Goal: Feedback & Contribution: Leave review/rating

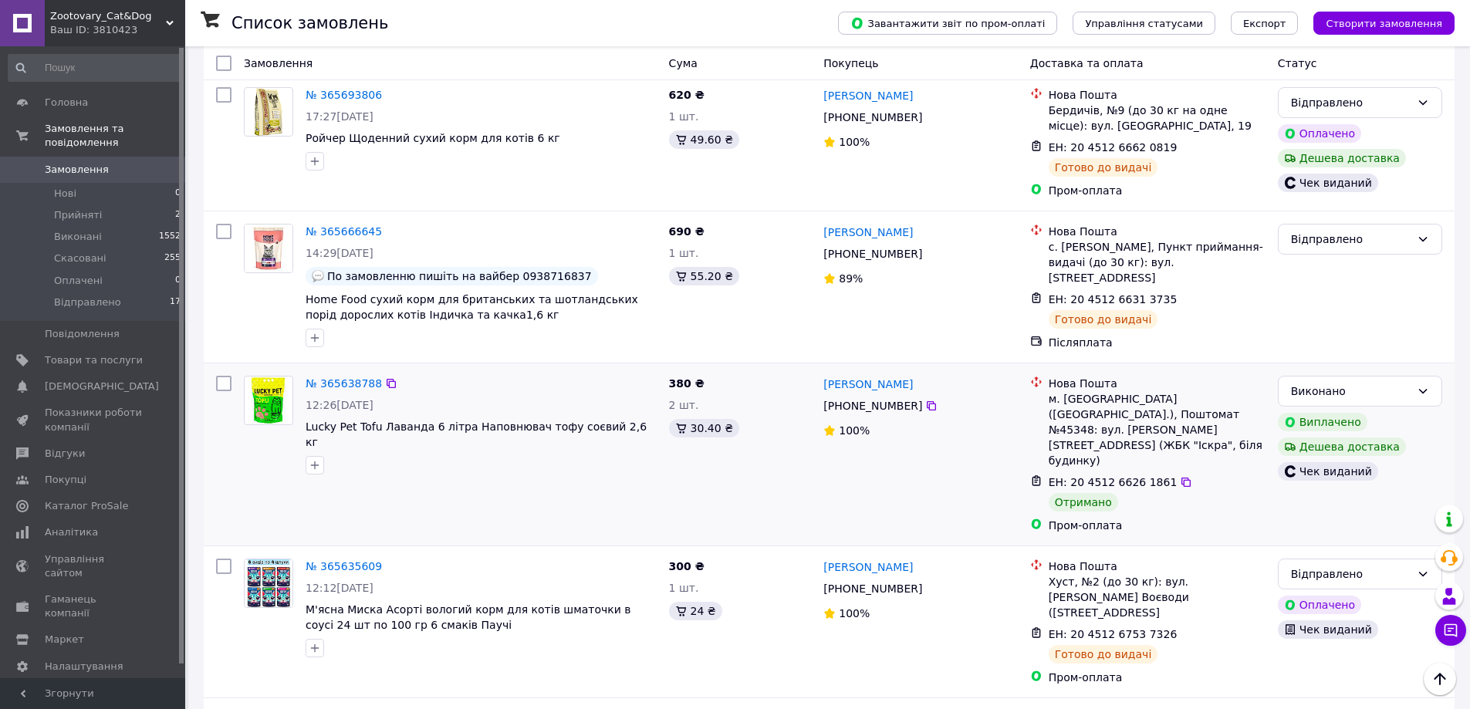
scroll to position [2330, 0]
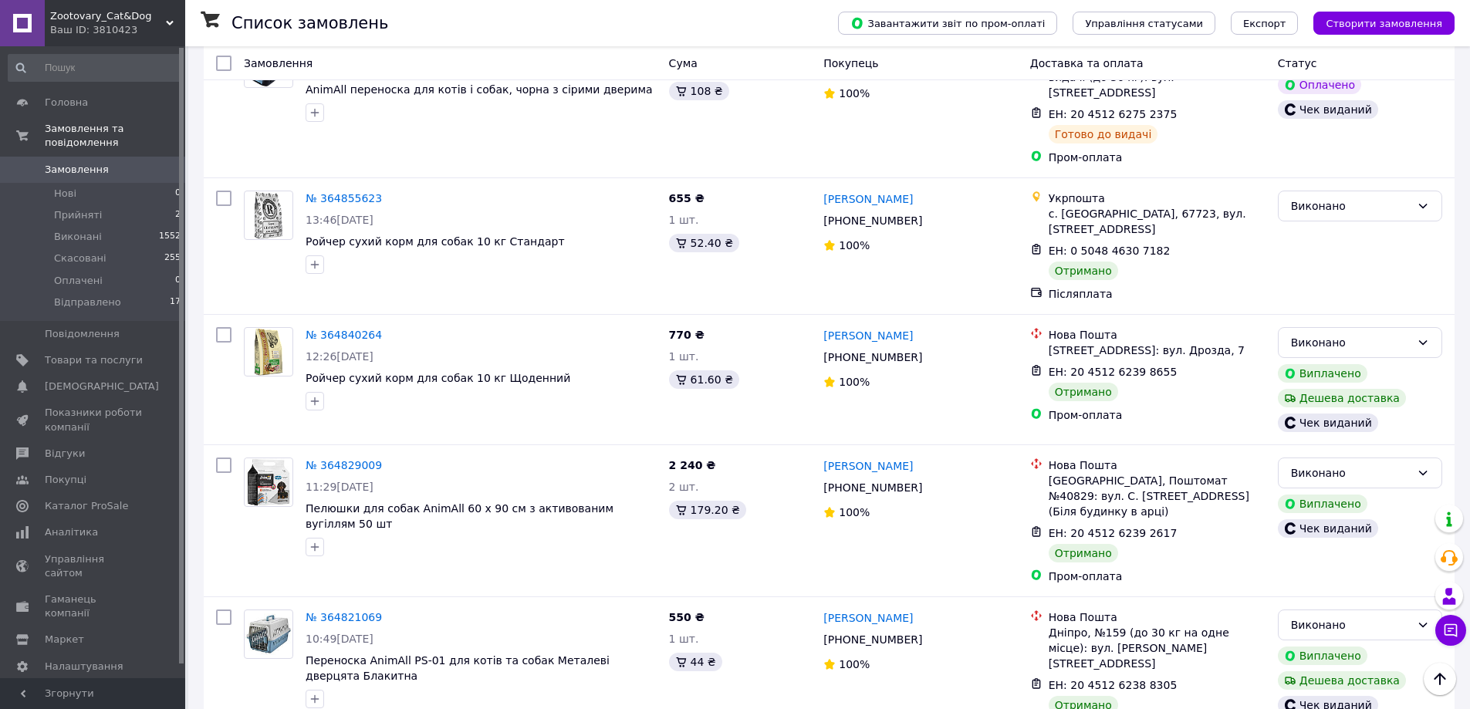
scroll to position [2280, 0]
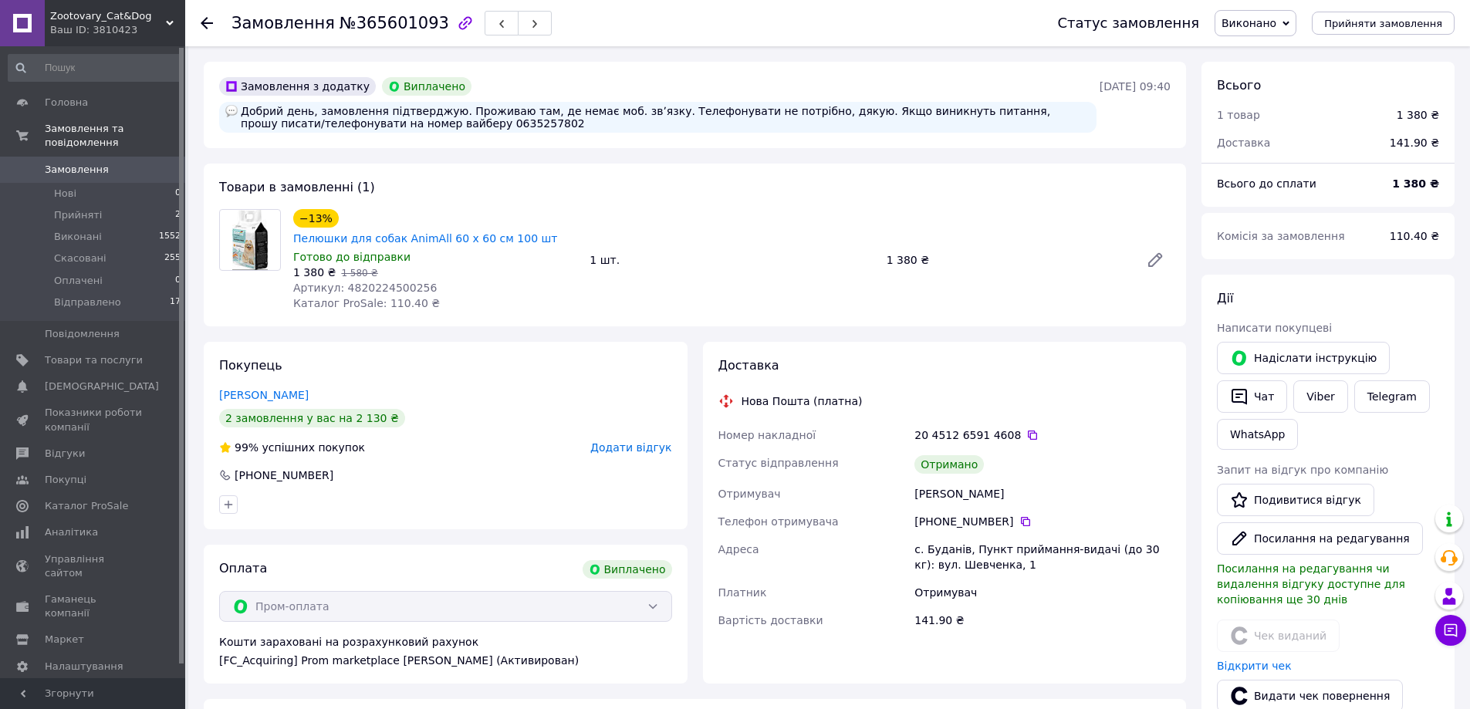
scroll to position [12, 0]
click at [287, 389] on link "[PERSON_NAME]" at bounding box center [263, 395] width 89 height 12
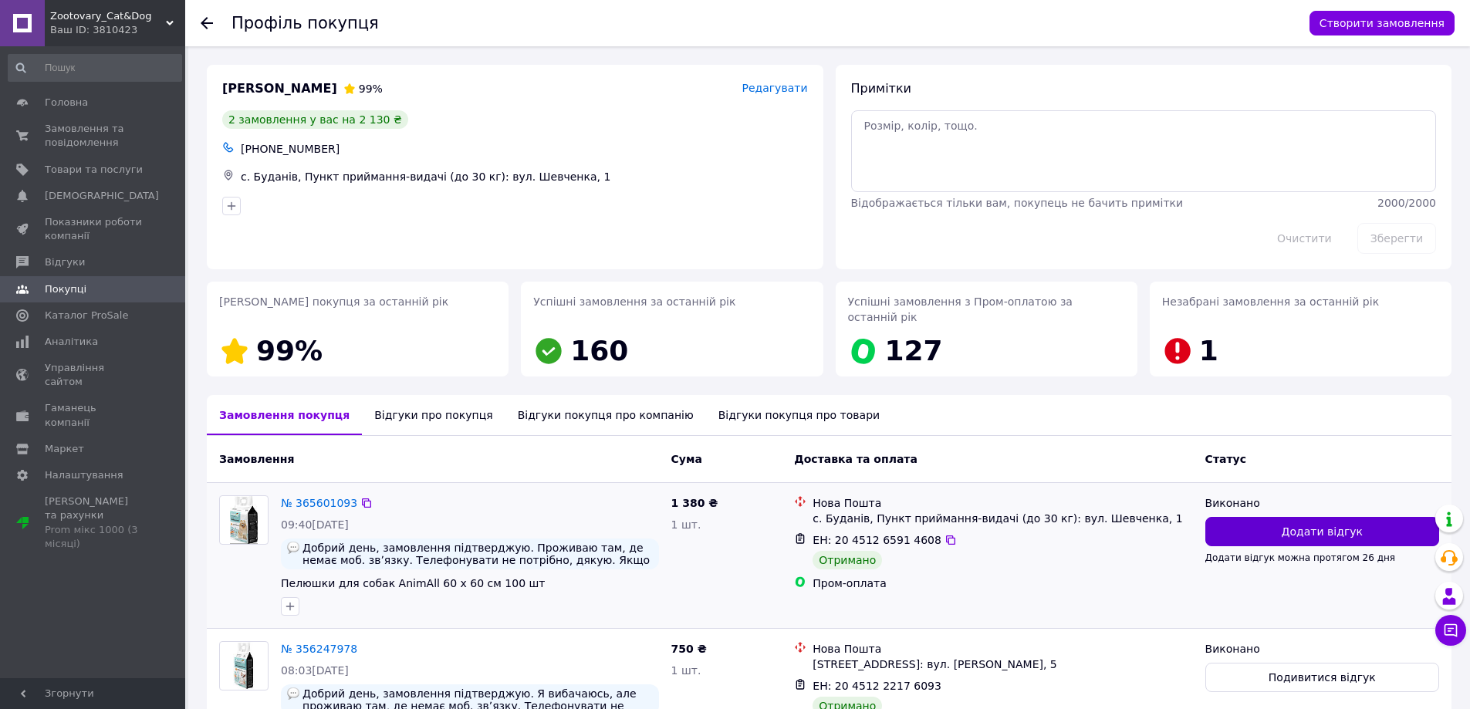
click at [1333, 524] on span "Додати відгук" at bounding box center [1321, 531] width 81 height 15
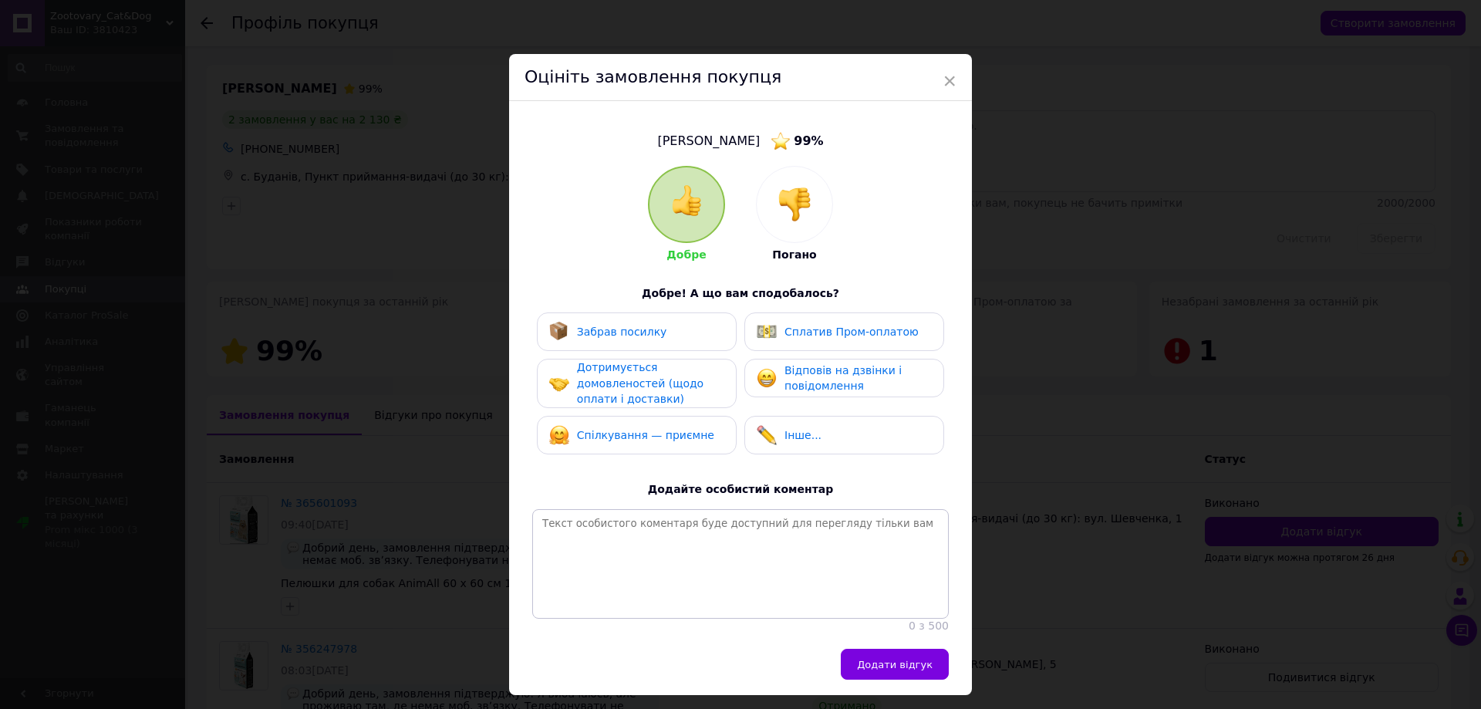
click at [670, 337] on div "Забрав посилку" at bounding box center [636, 332] width 175 height 20
click at [670, 380] on div "Дотримується домовленостей (щодо оплати і доставки)" at bounding box center [650, 383] width 147 height 48
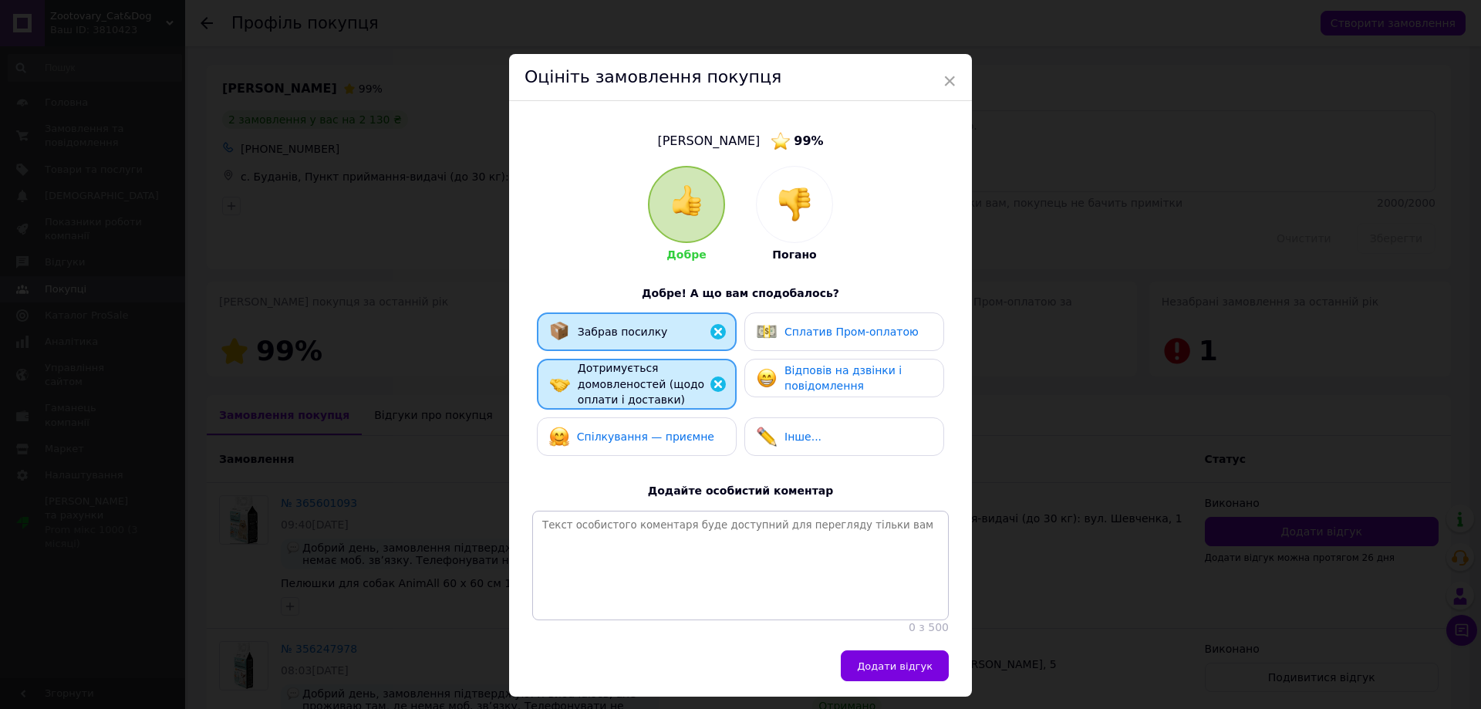
drag, startPoint x: 663, startPoint y: 424, endPoint x: 828, endPoint y: 378, distance: 170.7
click at [664, 427] on div "Спілкування — приємне" at bounding box center [631, 437] width 165 height 20
drag, startPoint x: 847, startPoint y: 330, endPoint x: 847, endPoint y: 347, distance: 17.0
click at [847, 331] on span "Сплатив Пром-оплатою" at bounding box center [852, 332] width 134 height 12
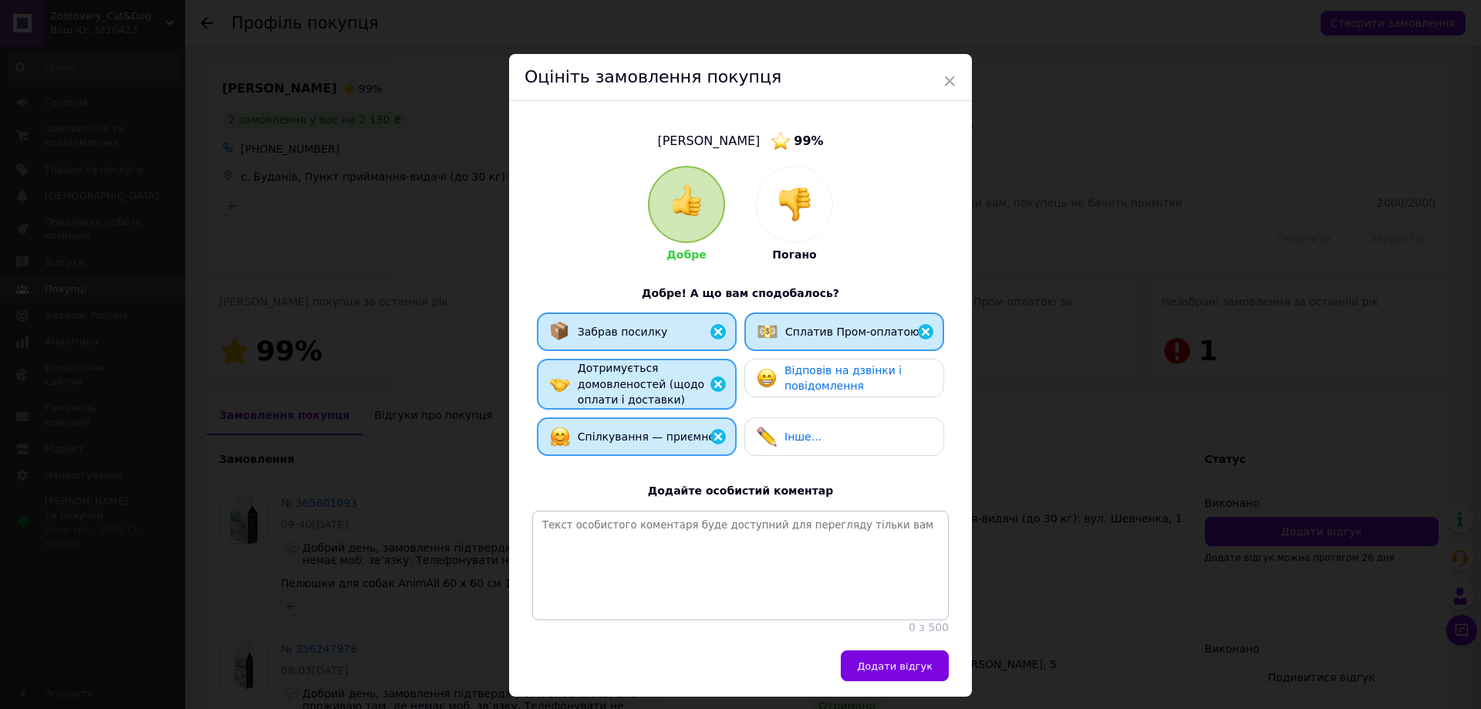
drag, startPoint x: 845, startPoint y: 368, endPoint x: 848, endPoint y: 427, distance: 59.5
click at [845, 373] on span "Відповів на дзвінки і повідомлення" at bounding box center [843, 378] width 117 height 29
click at [888, 672] on span "Додати відгук" at bounding box center [895, 666] width 76 height 12
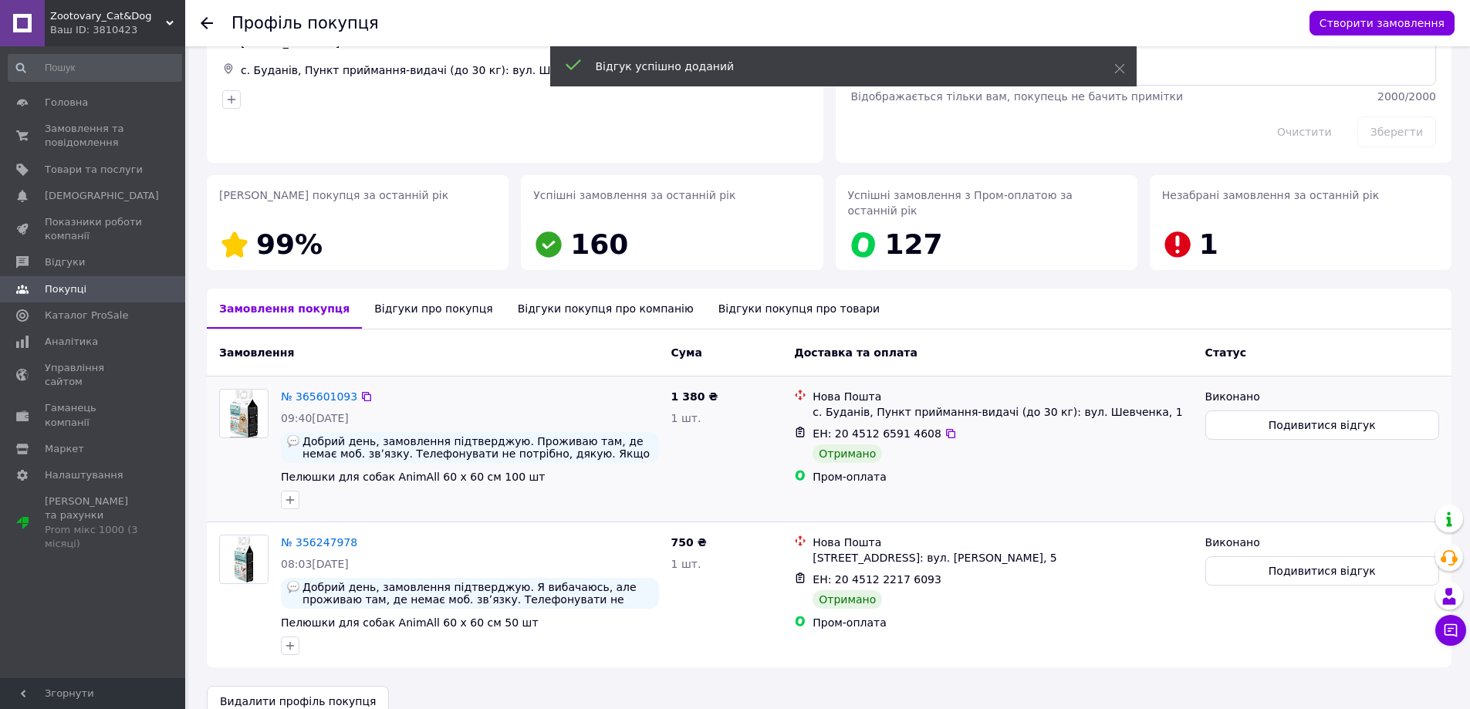
scroll to position [117, 0]
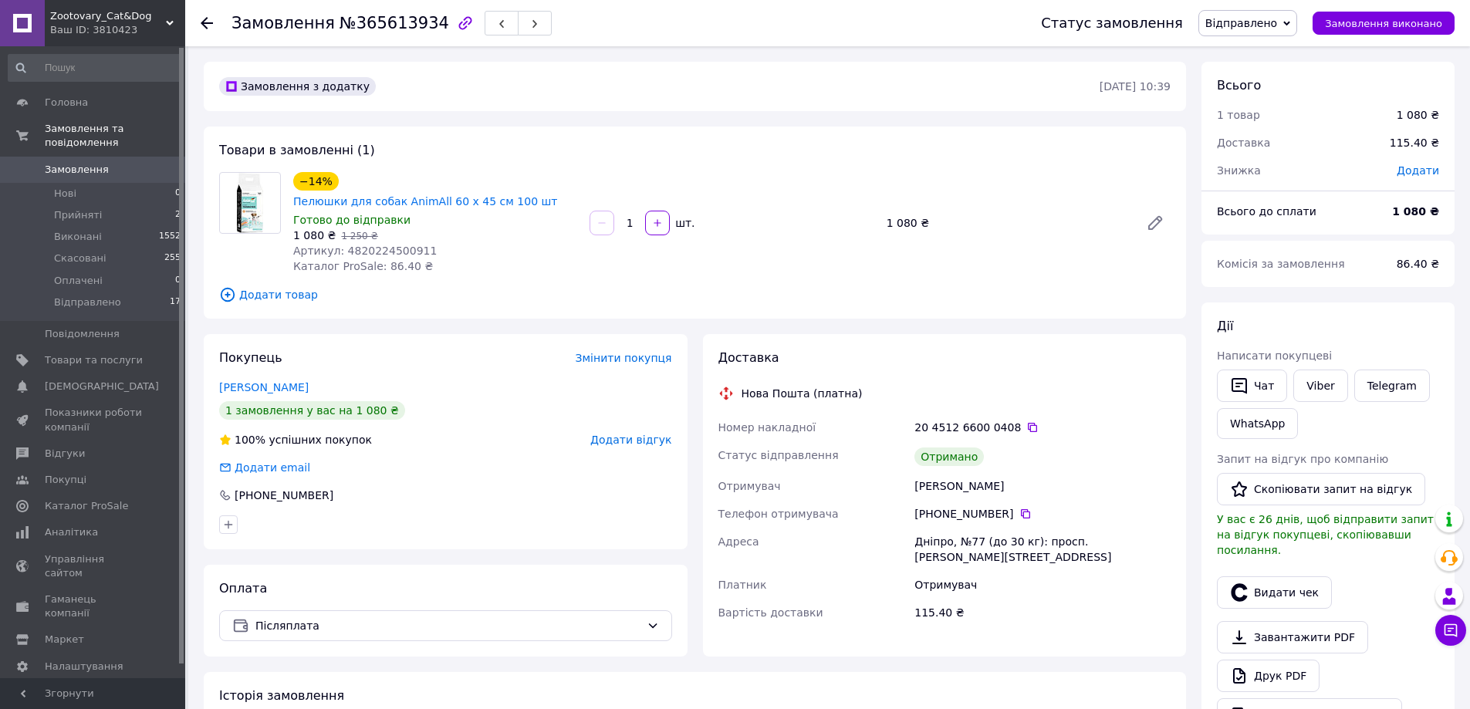
click at [1244, 22] on span "Відправлено" at bounding box center [1241, 23] width 72 height 12
click at [1254, 77] on li "Виконано" at bounding box center [1247, 77] width 97 height 23
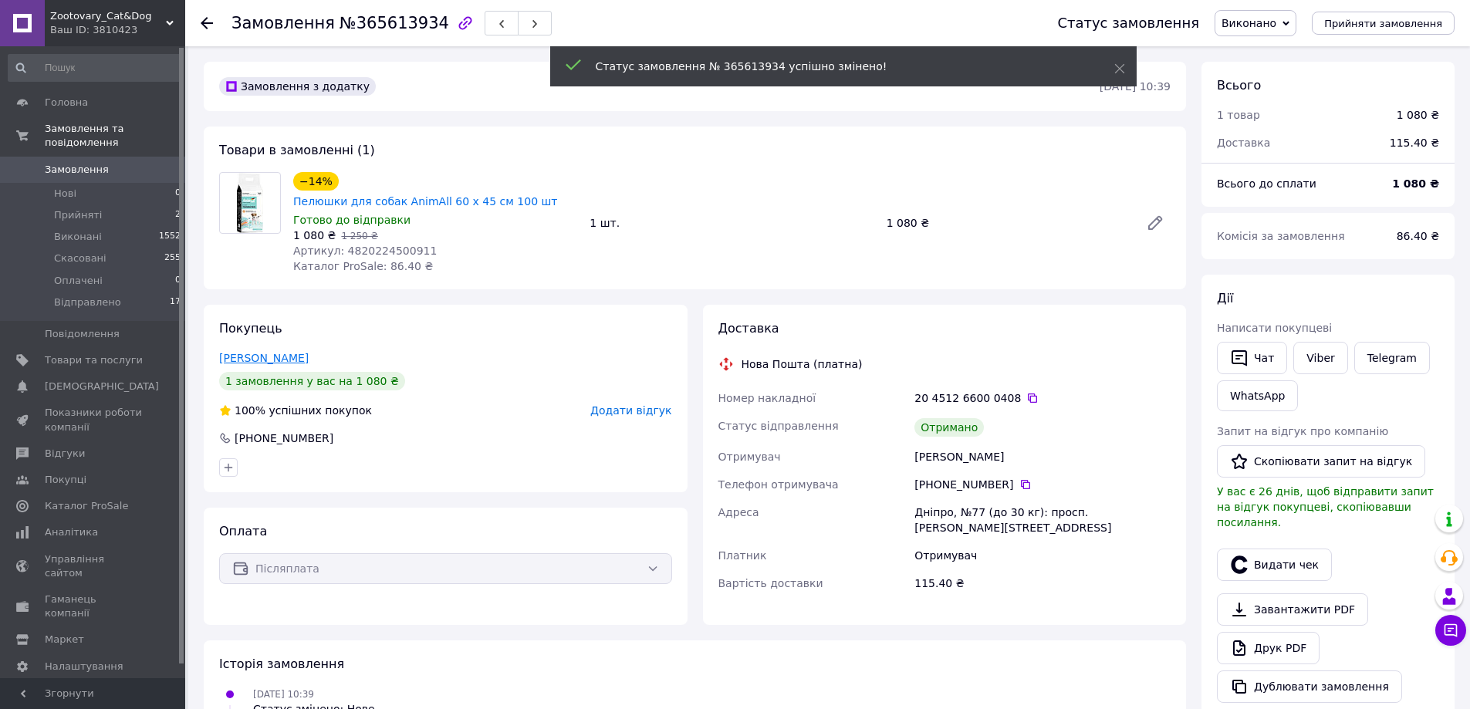
click at [278, 352] on link "Самойленко Евген" at bounding box center [263, 358] width 89 height 12
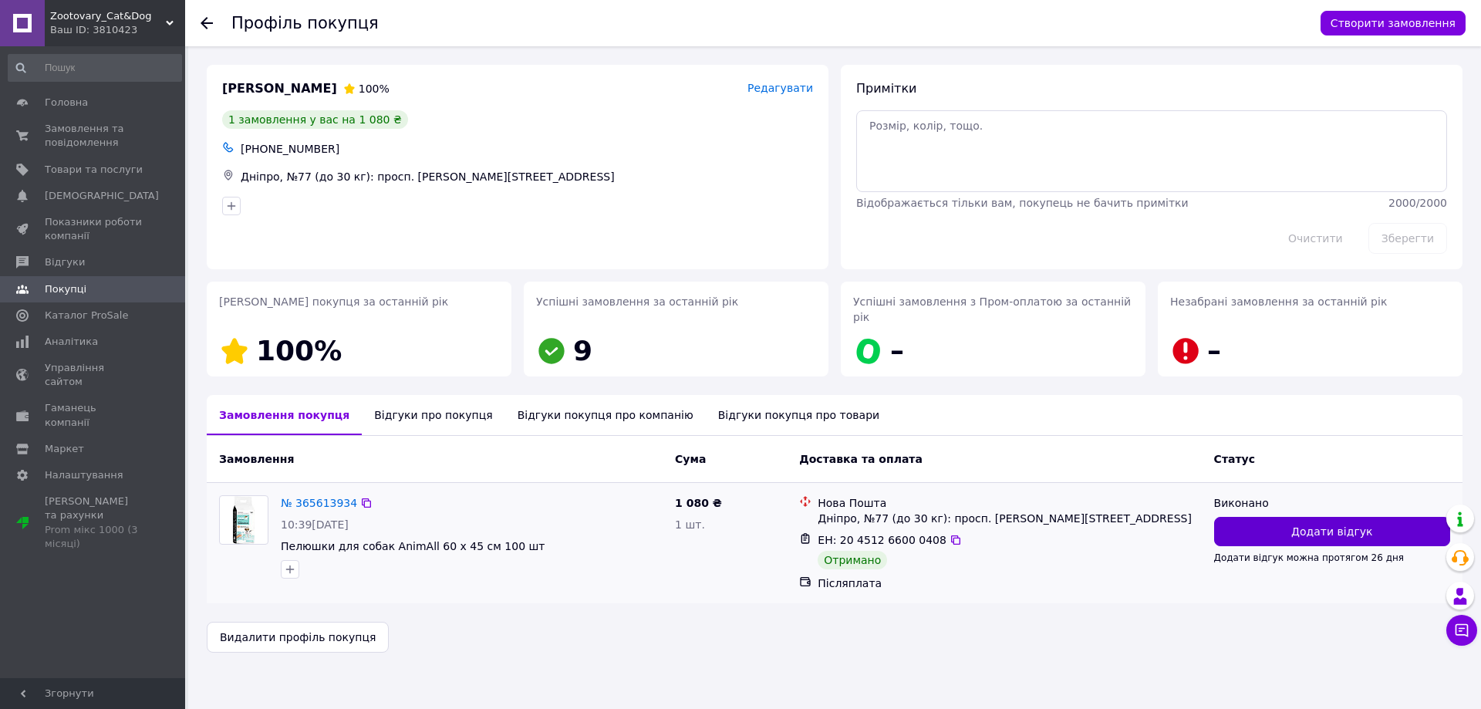
click at [1278, 517] on button "Додати відгук" at bounding box center [1332, 531] width 236 height 29
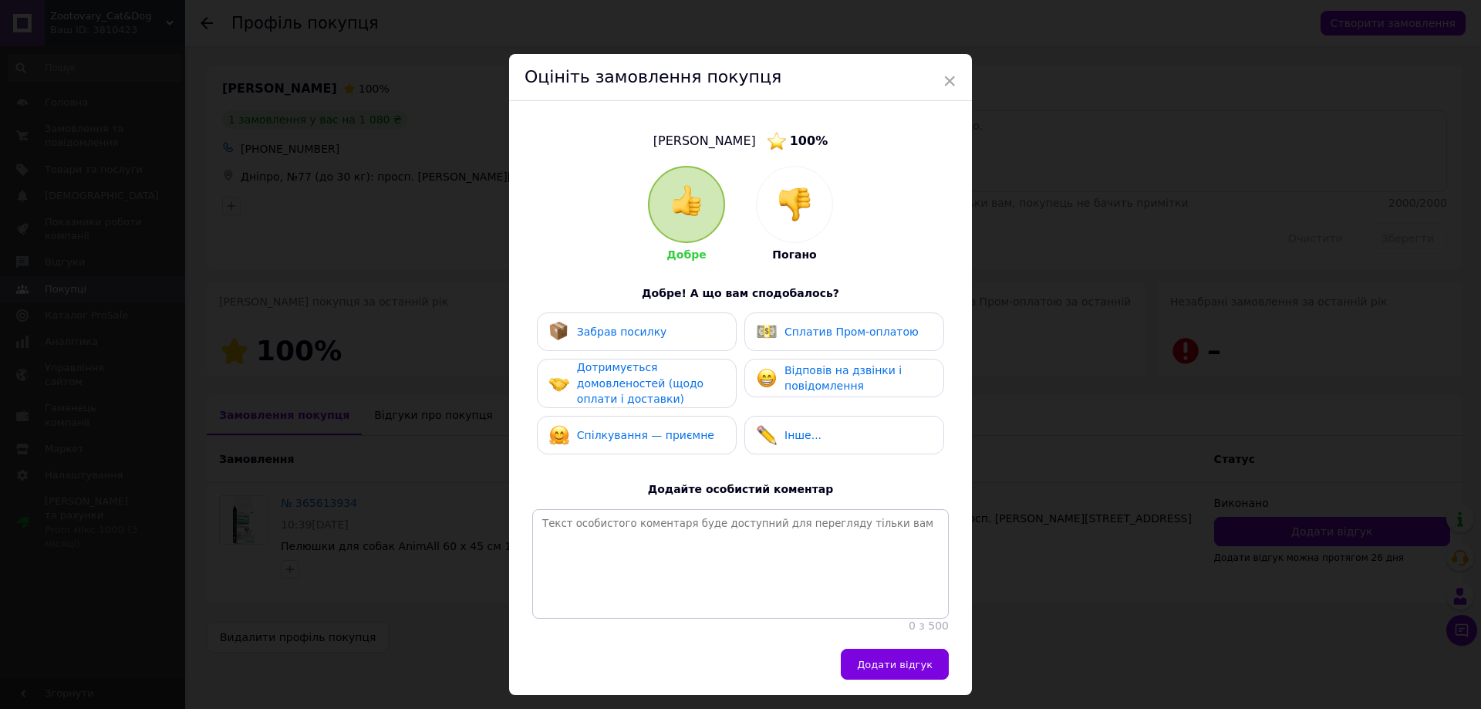
drag, startPoint x: 670, startPoint y: 341, endPoint x: 666, endPoint y: 368, distance: 27.3
click at [670, 342] on div "Забрав посилку" at bounding box center [637, 331] width 200 height 39
drag, startPoint x: 664, startPoint y: 371, endPoint x: 665, endPoint y: 390, distance: 19.3
click at [665, 380] on div "Дотримується домовленостей (щодо оплати і доставки)" at bounding box center [650, 383] width 147 height 48
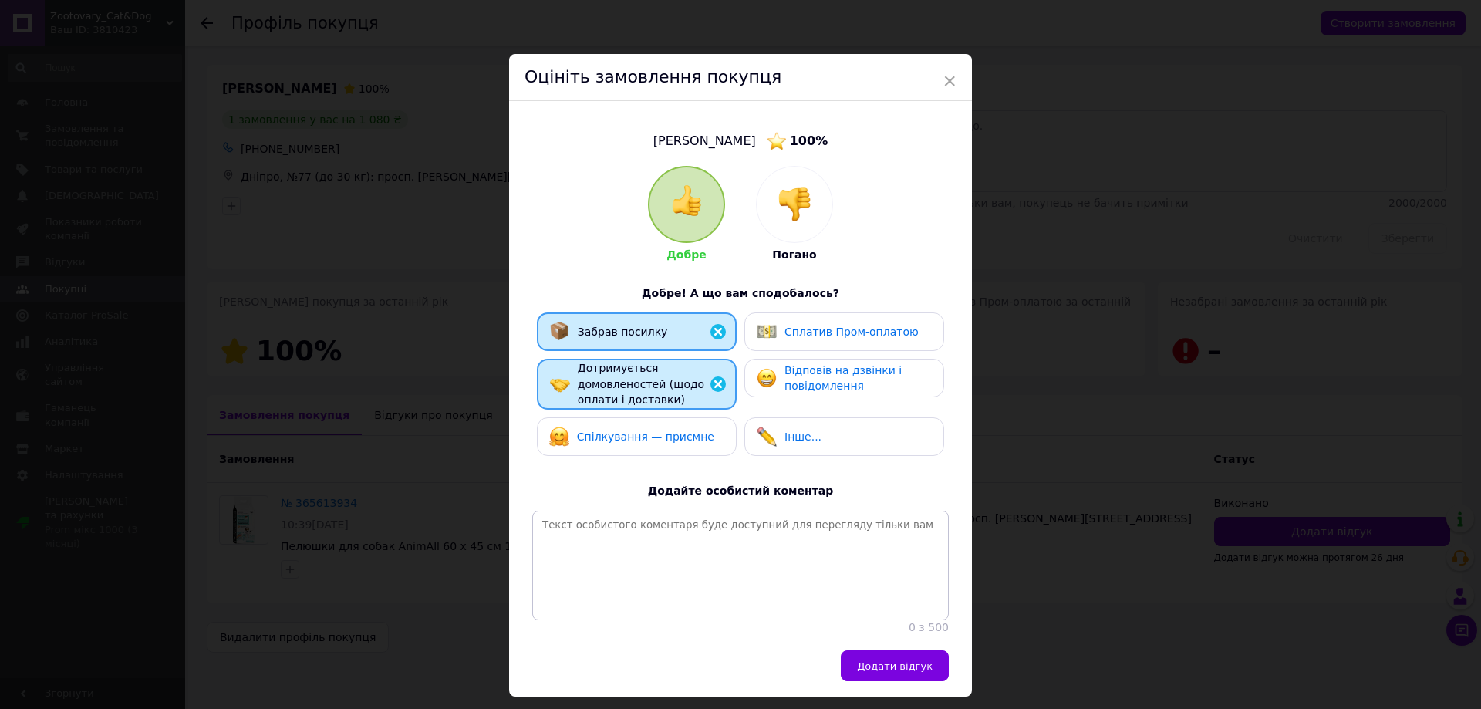
drag, startPoint x: 660, startPoint y: 443, endPoint x: 732, endPoint y: 410, distance: 79.7
click at [670, 440] on div "Спілкування — приємне" at bounding box center [631, 437] width 165 height 20
drag, startPoint x: 798, startPoint y: 380, endPoint x: 851, endPoint y: 500, distance: 130.9
click at [802, 382] on span "Відповів на дзвінки і повідомлення" at bounding box center [843, 378] width 117 height 29
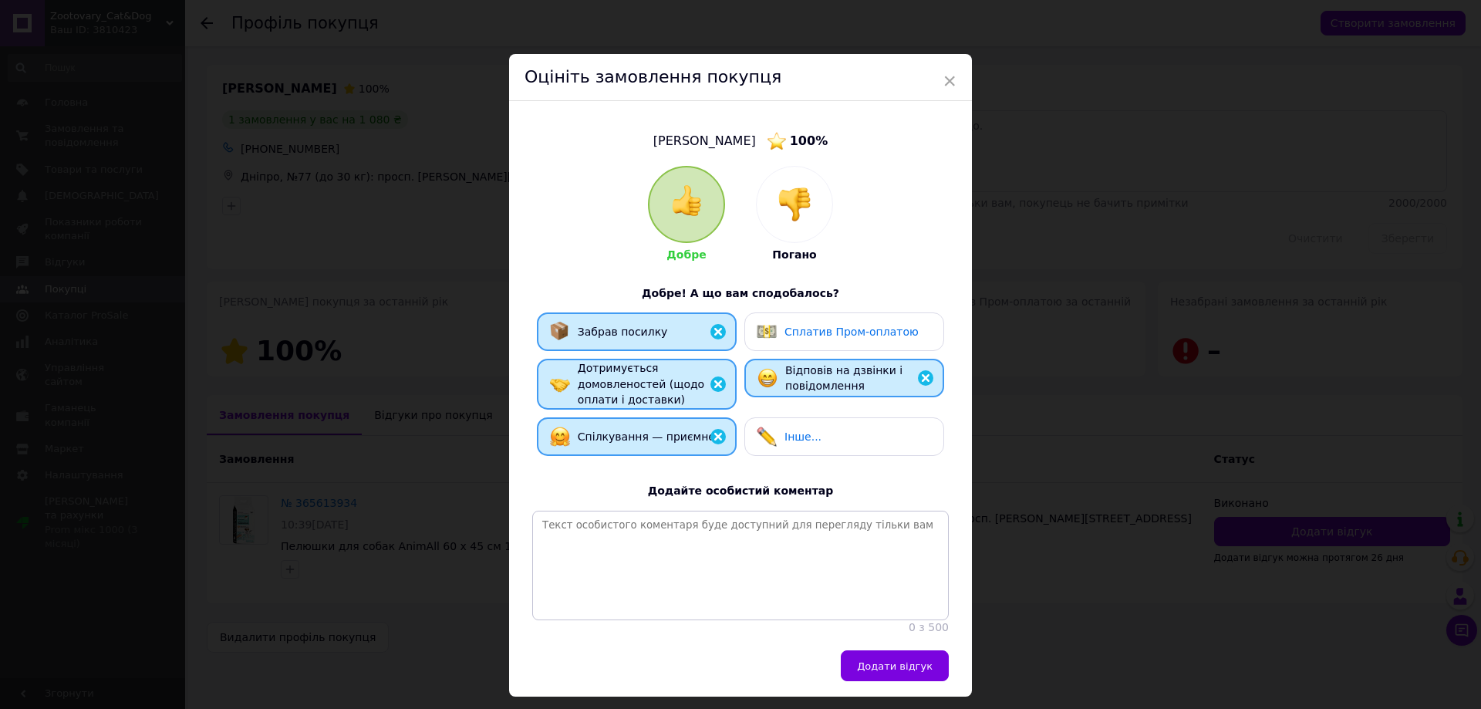
drag, startPoint x: 903, startPoint y: 675, endPoint x: 881, endPoint y: 672, distance: 21.8
click at [901, 672] on span "Додати відгук" at bounding box center [895, 666] width 76 height 12
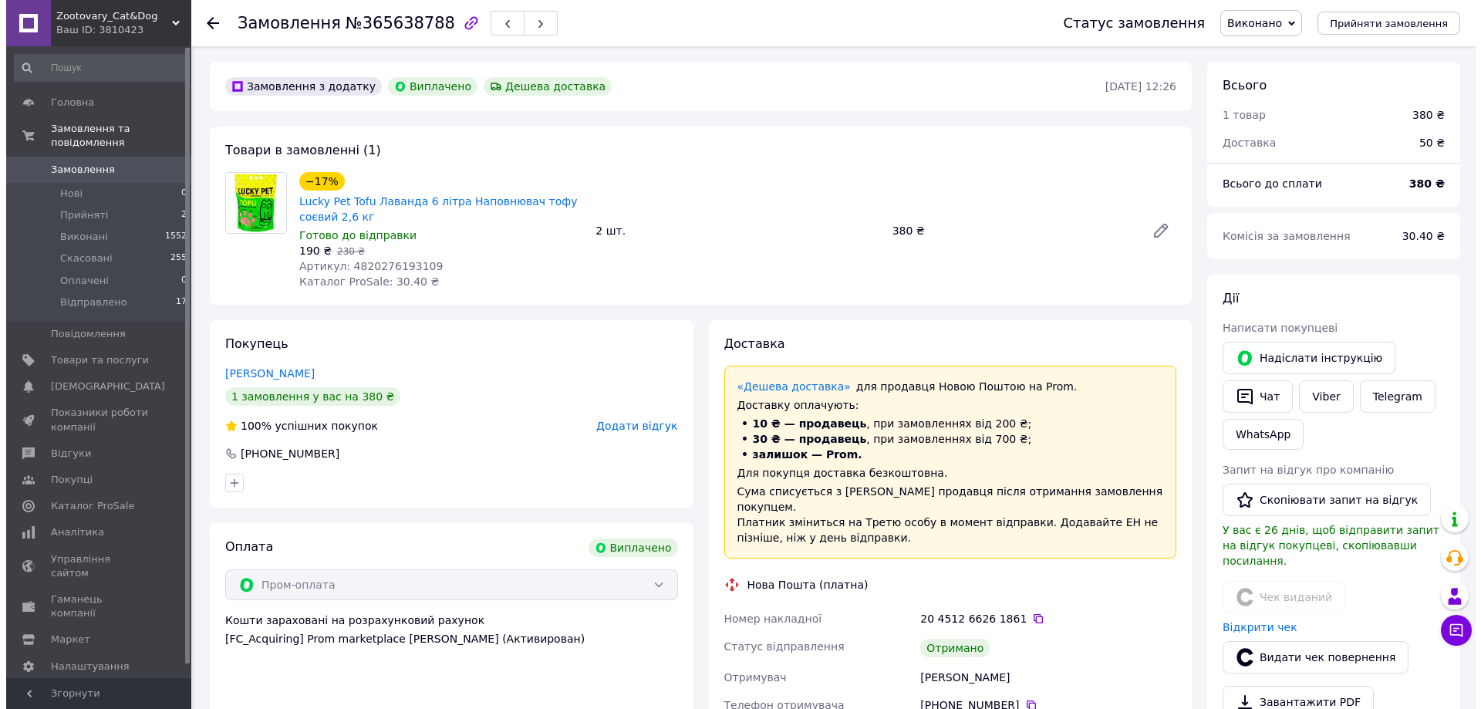
scroll to position [12, 0]
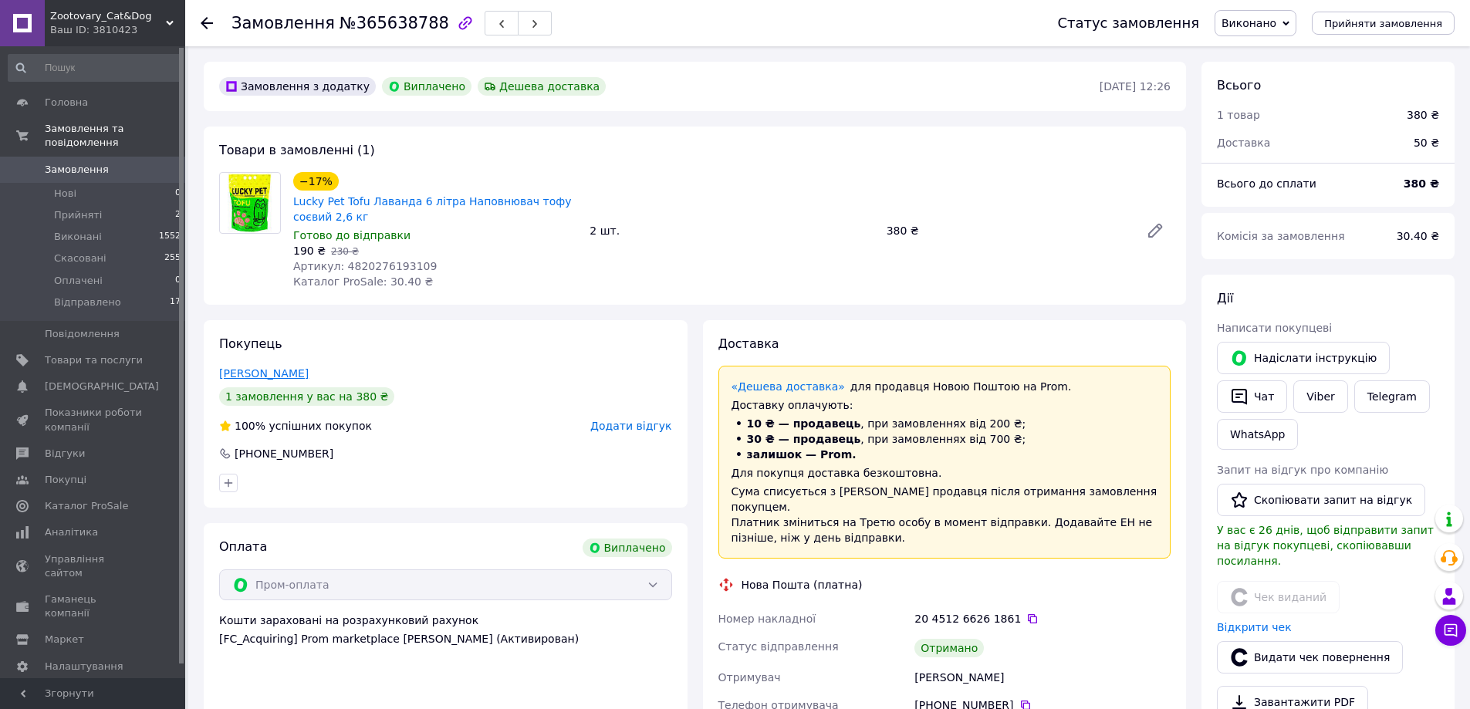
click at [281, 370] on link "Партіна Анжеліка" at bounding box center [263, 373] width 89 height 12
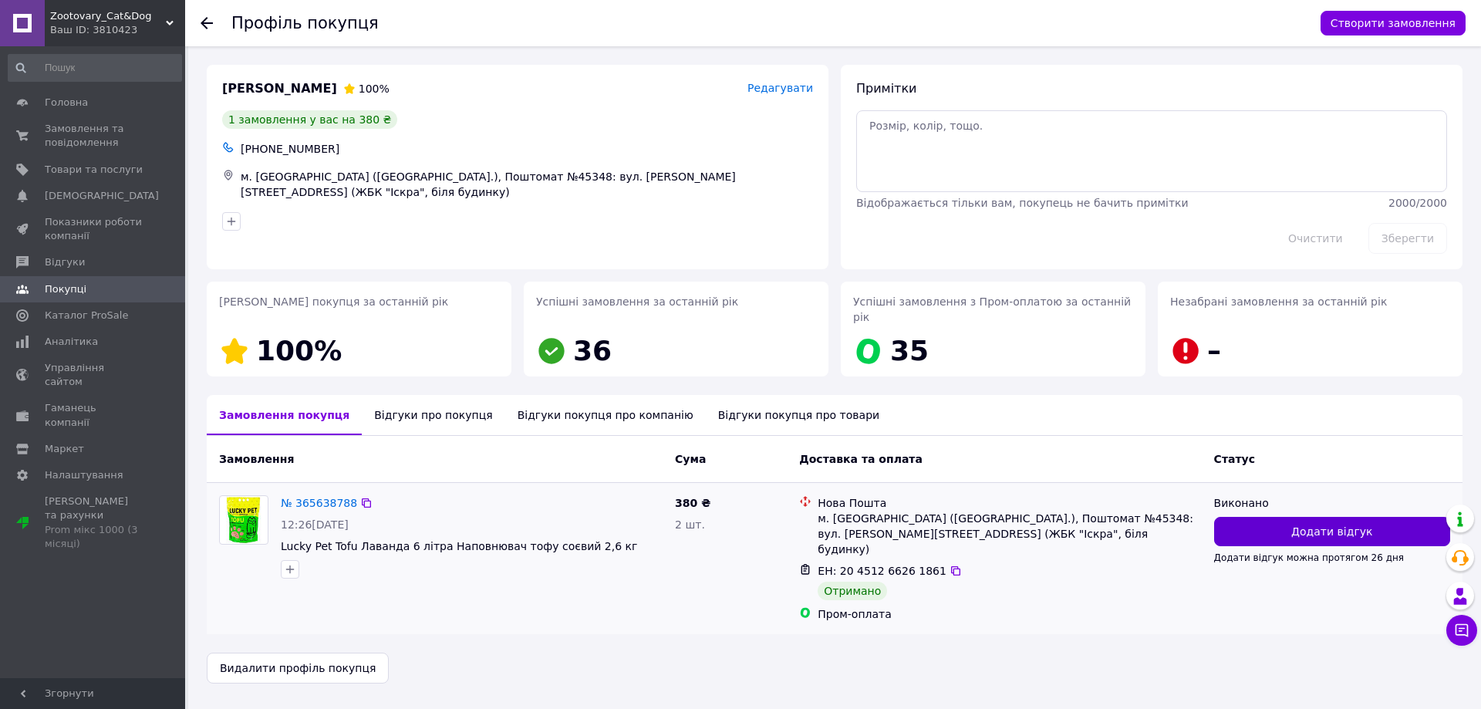
click at [1255, 517] on button "Додати відгук" at bounding box center [1332, 531] width 236 height 29
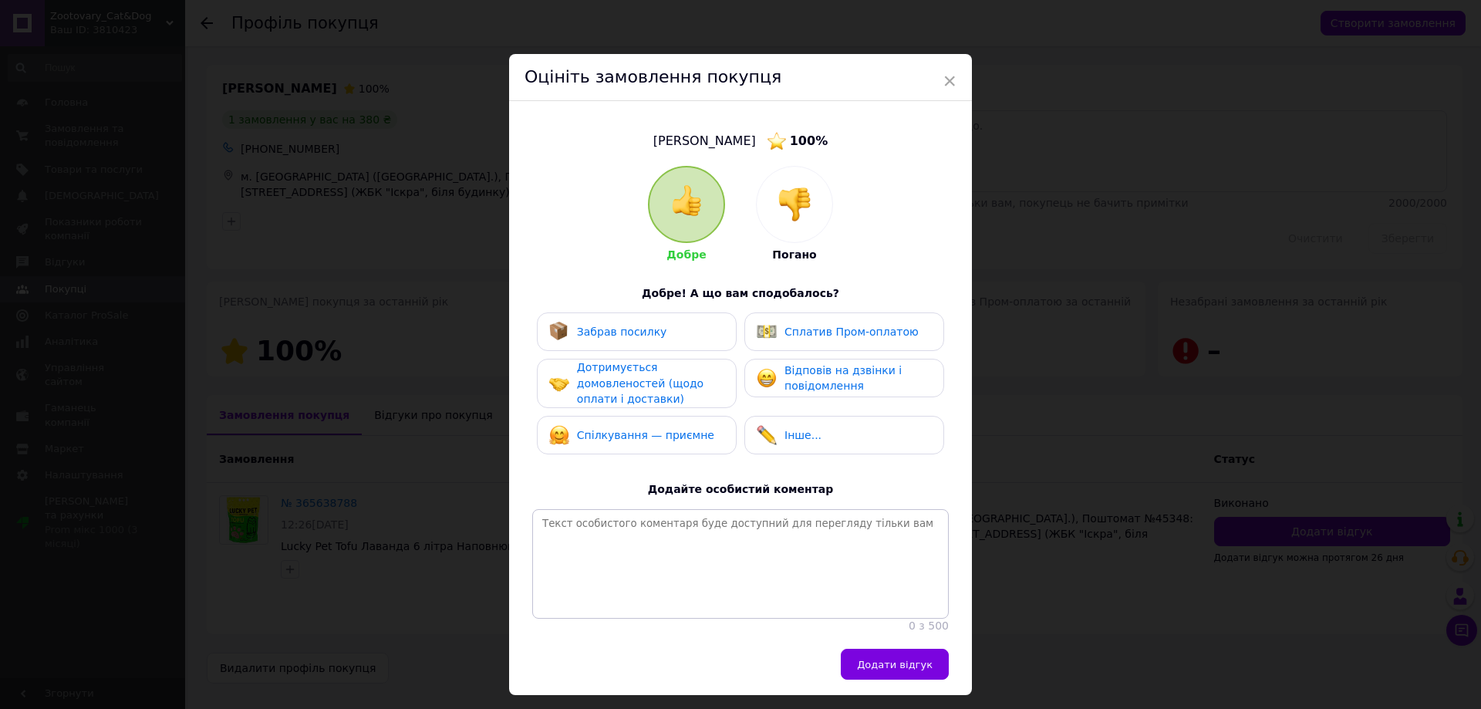
drag, startPoint x: 712, startPoint y: 338, endPoint x: 692, endPoint y: 370, distance: 37.5
click at [711, 339] on div "Забрав посилку" at bounding box center [636, 332] width 175 height 20
drag, startPoint x: 687, startPoint y: 373, endPoint x: 681, endPoint y: 399, distance: 26.2
click at [687, 377] on div "Дотримується домовленостей (щодо оплати і доставки)" at bounding box center [650, 383] width 147 height 48
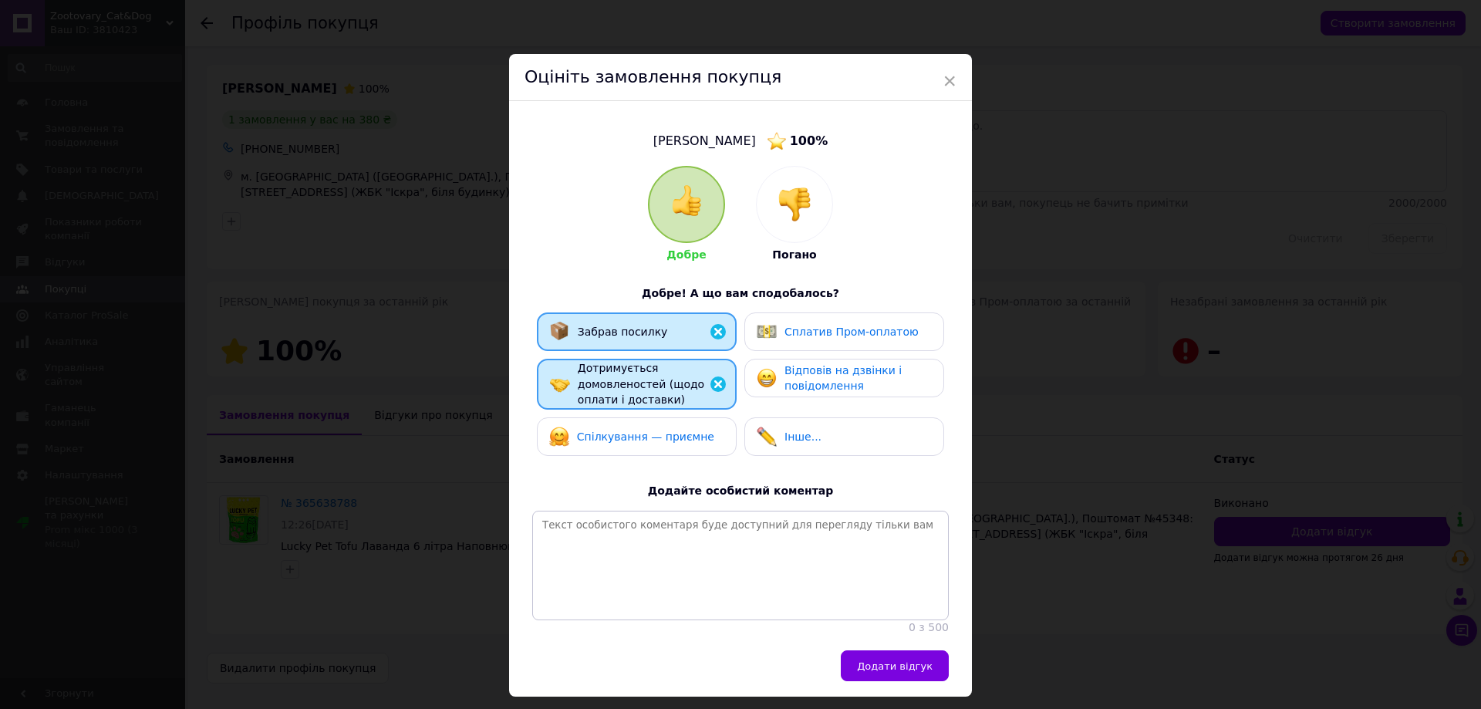
drag, startPoint x: 670, startPoint y: 441, endPoint x: 790, endPoint y: 362, distance: 143.8
click at [675, 437] on span "Спілкування — приємне" at bounding box center [645, 436] width 137 height 12
drag, startPoint x: 815, startPoint y: 331, endPoint x: 805, endPoint y: 378, distance: 48.0
click at [812, 349] on div "Сплатив Пром-оплатою" at bounding box center [844, 331] width 200 height 39
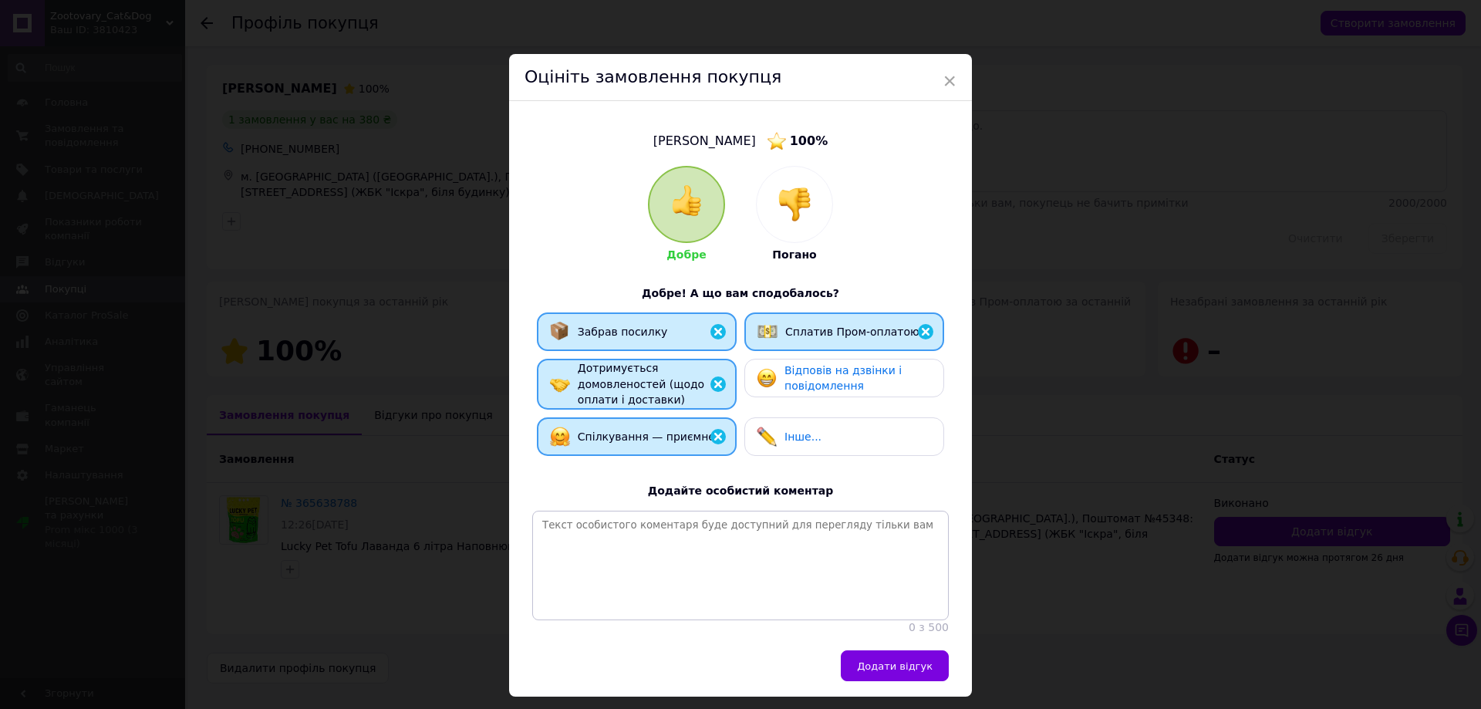
drag, startPoint x: 805, startPoint y: 378, endPoint x: 866, endPoint y: 511, distance: 146.7
click at [805, 383] on span "Відповів на дзвінки і повідомлення" at bounding box center [843, 378] width 117 height 29
drag, startPoint x: 903, startPoint y: 679, endPoint x: 880, endPoint y: 667, distance: 25.9
click at [902, 672] on span "Додати відгук" at bounding box center [895, 666] width 76 height 12
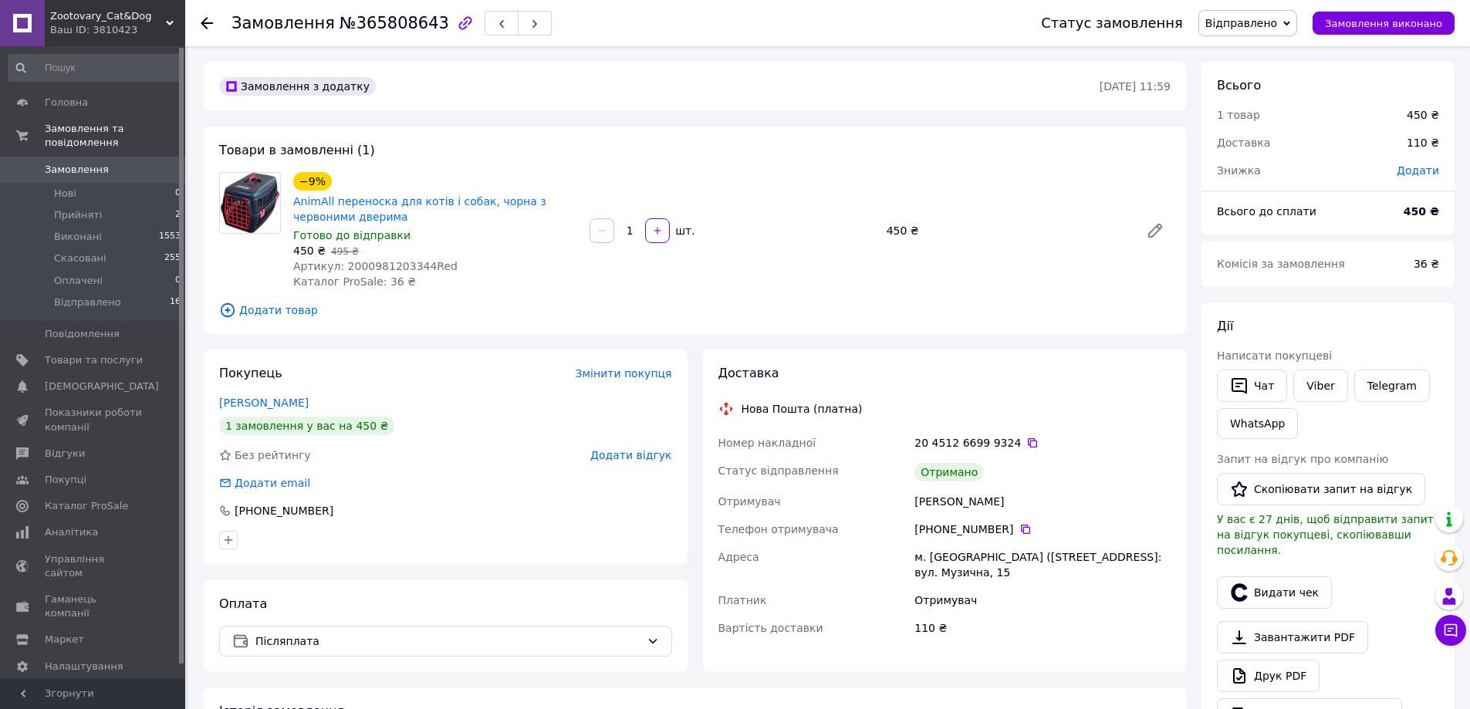
click at [1251, 22] on span "Відправлено" at bounding box center [1241, 23] width 72 height 12
click at [1257, 81] on li "Виконано" at bounding box center [1247, 77] width 97 height 23
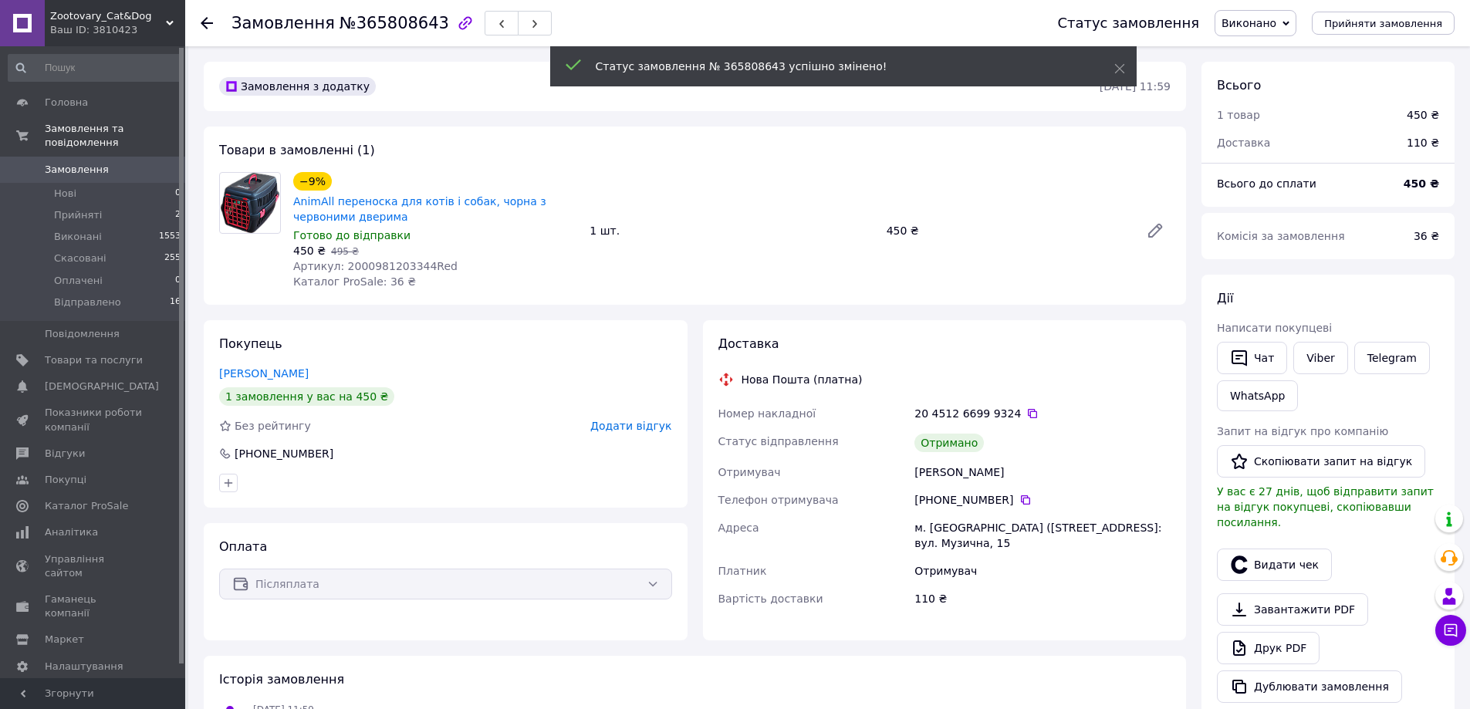
click at [288, 373] on link "Лункан Людмила" at bounding box center [263, 373] width 89 height 12
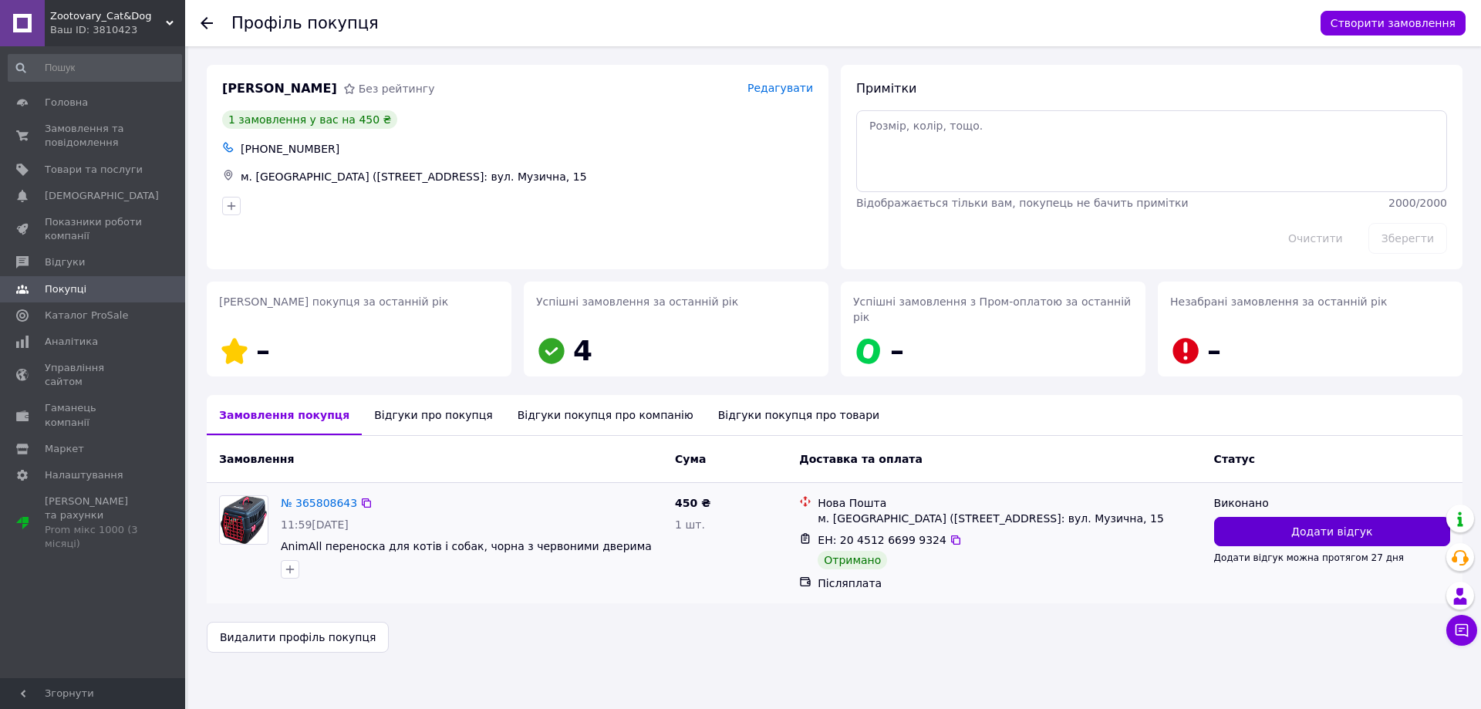
click at [1265, 520] on button "Додати відгук" at bounding box center [1332, 531] width 236 height 29
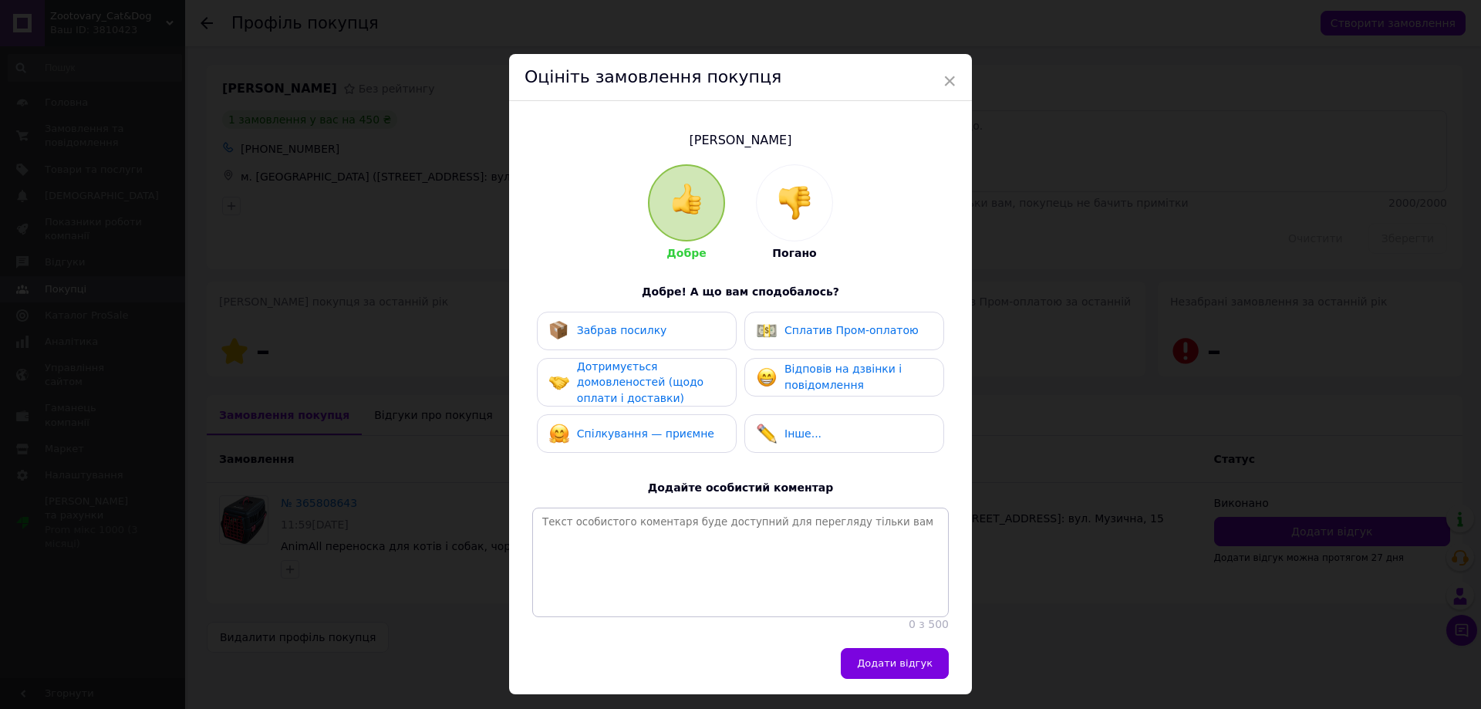
click at [670, 335] on div "Забрав посилку" at bounding box center [636, 331] width 175 height 20
drag, startPoint x: 660, startPoint y: 383, endPoint x: 655, endPoint y: 435, distance: 52.7
click at [660, 390] on span "Дотримується домовленостей (щодо оплати і доставки)" at bounding box center [640, 382] width 127 height 44
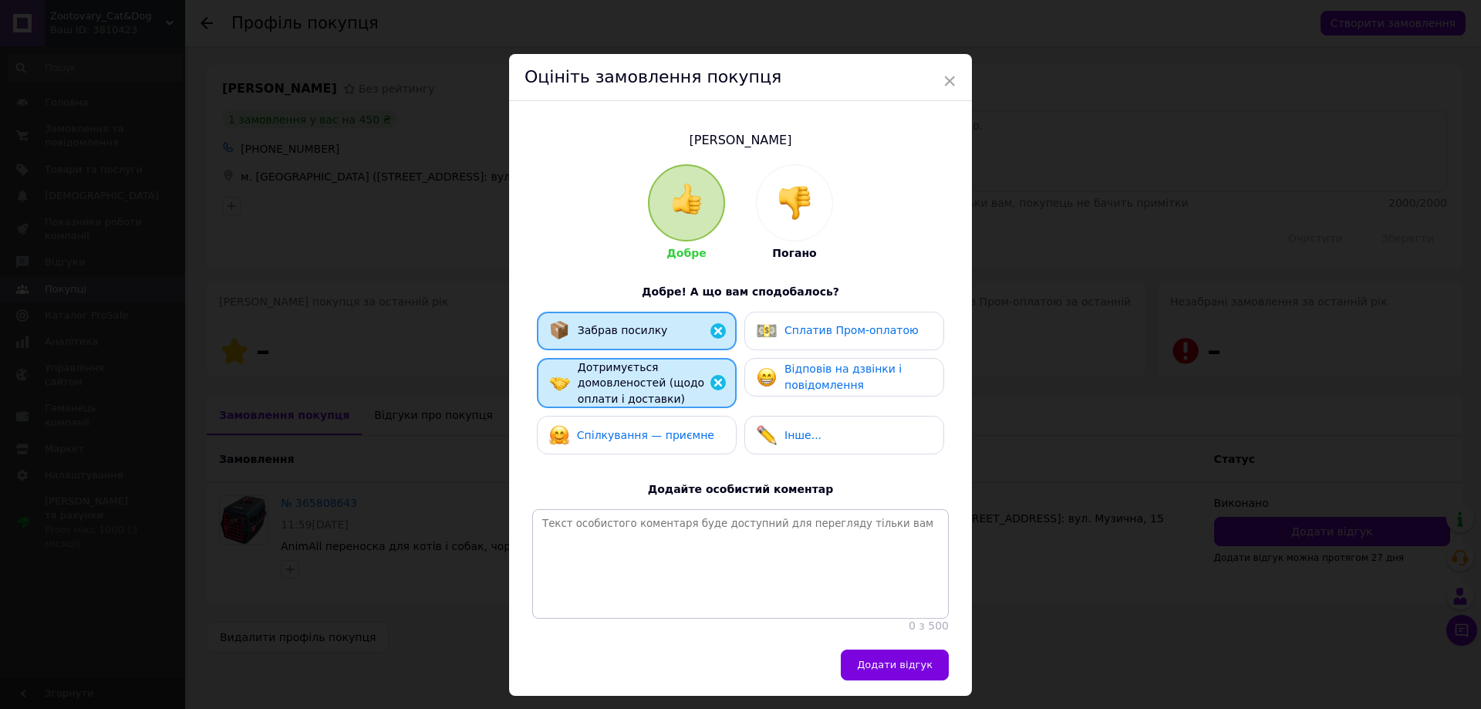
drag, startPoint x: 654, startPoint y: 440, endPoint x: 745, endPoint y: 410, distance: 95.9
click at [684, 429] on span "Спілкування — приємне" at bounding box center [645, 435] width 137 height 12
drag, startPoint x: 831, startPoint y: 353, endPoint x: 835, endPoint y: 370, distance: 16.7
click at [834, 356] on div "Забрав посилку Сплатив Пром-оплатою Дотримується домовленостей (щодо оплати і д…" at bounding box center [740, 387] width 417 height 151
drag, startPoint x: 833, startPoint y: 374, endPoint x: 832, endPoint y: 393, distance: 19.3
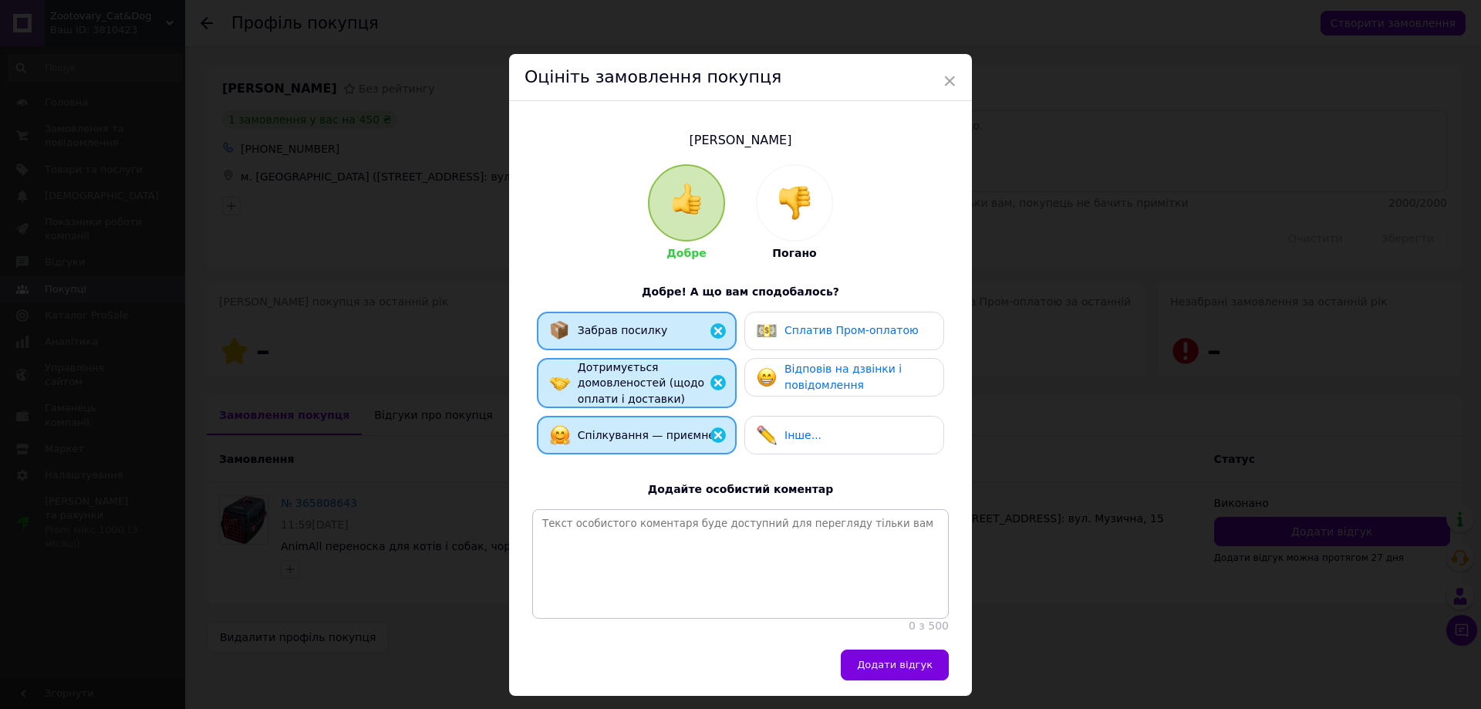
click at [833, 378] on span "Відповів на дзвінки і повідомлення" at bounding box center [843, 377] width 117 height 29
drag, startPoint x: 912, startPoint y: 670, endPoint x: 903, endPoint y: 671, distance: 8.5
click at [907, 670] on span "Додати відгук" at bounding box center [895, 665] width 76 height 12
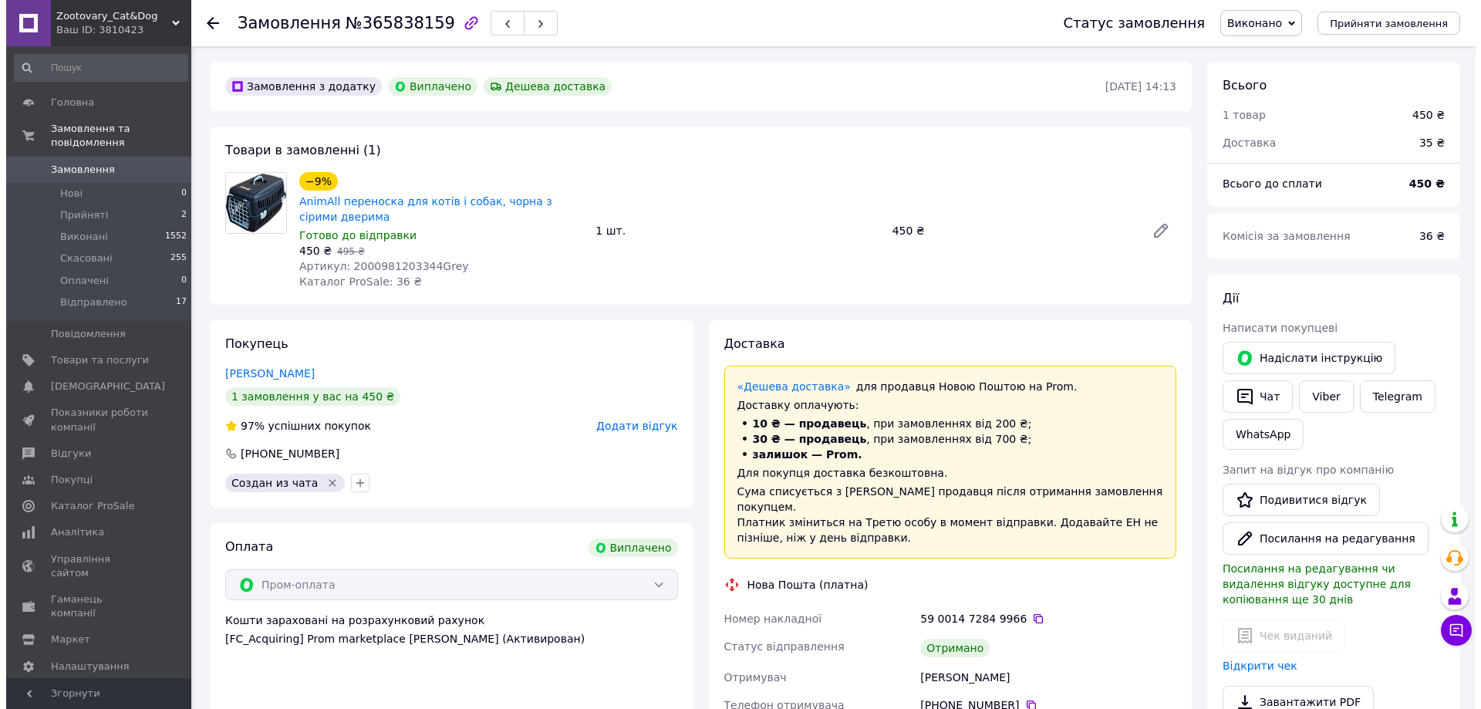
scroll to position [160, 0]
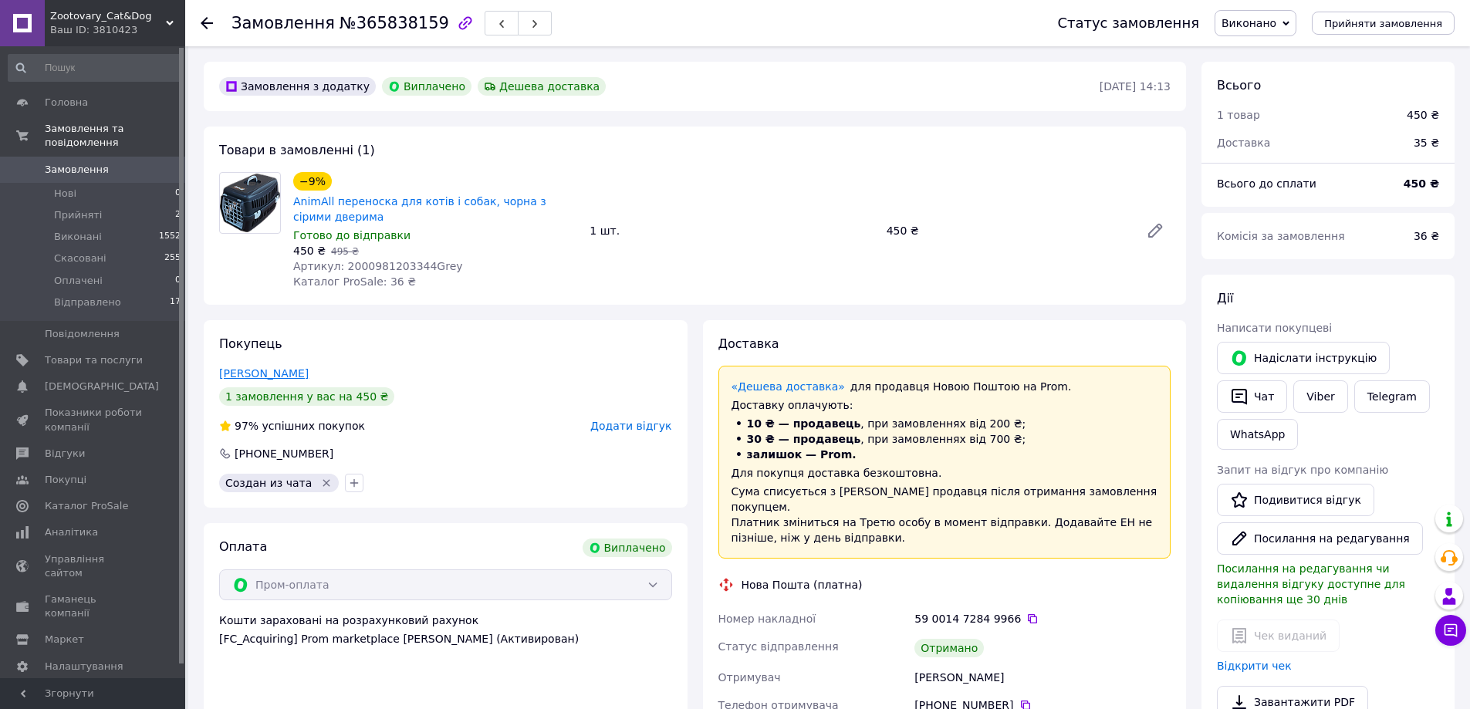
click at [259, 372] on link "[PERSON_NAME]" at bounding box center [263, 373] width 89 height 12
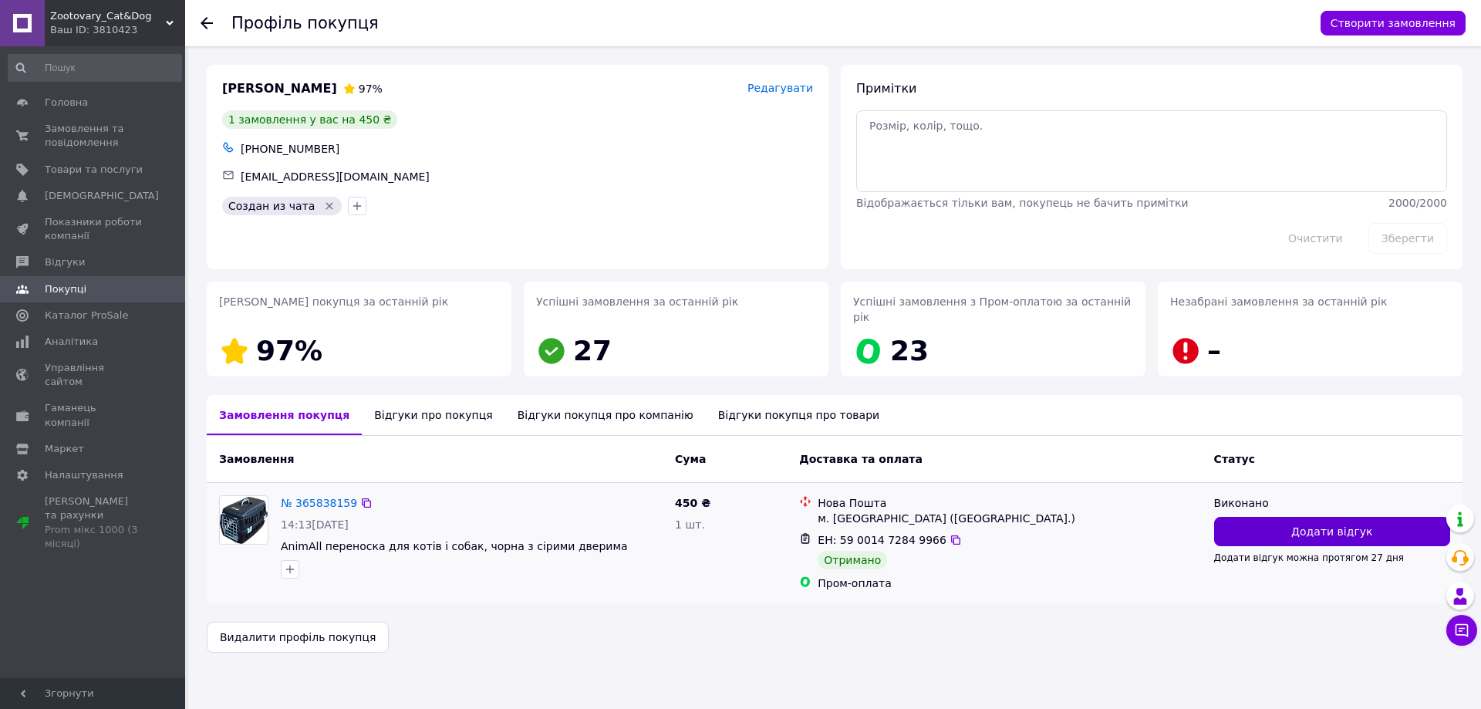
click at [1271, 517] on button "Додати відгук" at bounding box center [1332, 531] width 236 height 29
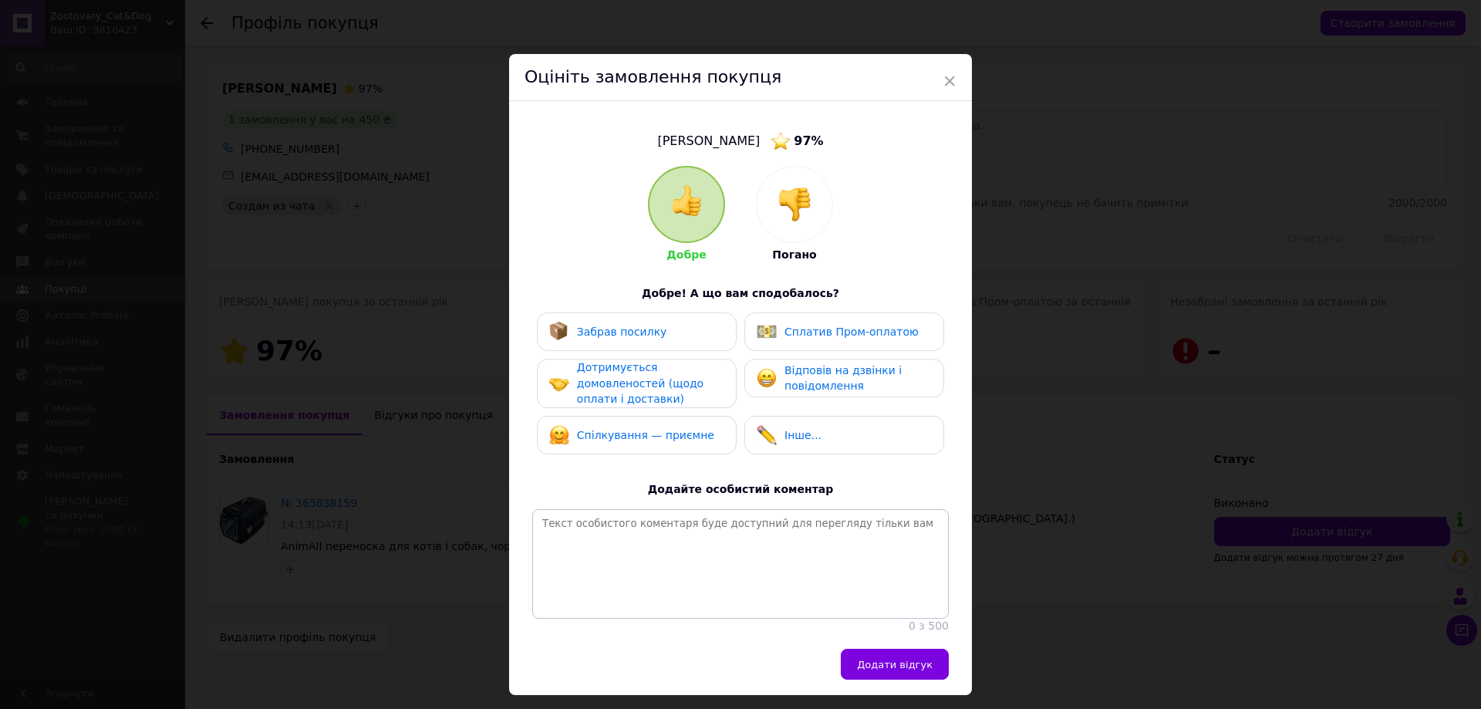
drag, startPoint x: 648, startPoint y: 339, endPoint x: 646, endPoint y: 354, distance: 14.7
click at [646, 343] on div "Забрав посилку" at bounding box center [637, 331] width 200 height 39
drag, startPoint x: 646, startPoint y: 377, endPoint x: 648, endPoint y: 390, distance: 12.4
click at [647, 386] on span "Дотримується домовленостей (щодо оплати і доставки)" at bounding box center [640, 383] width 127 height 44
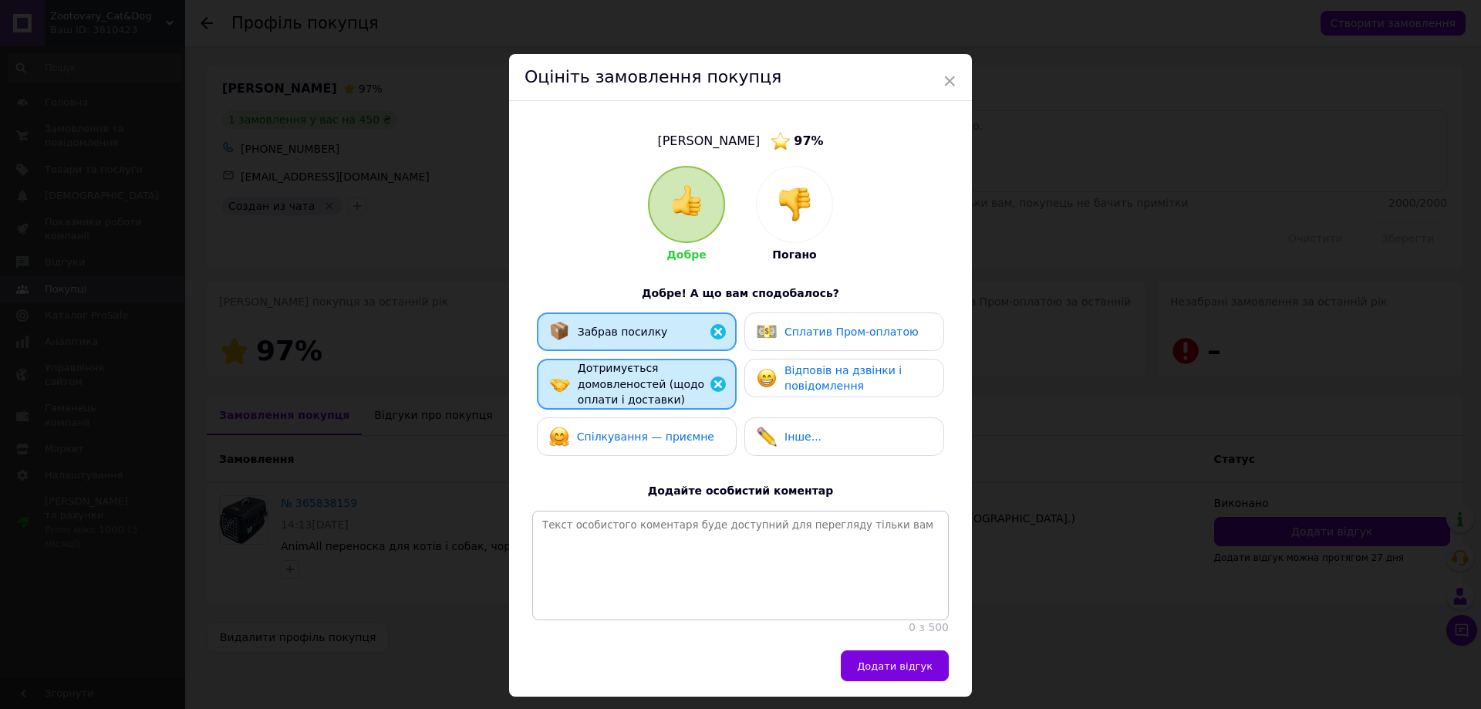
drag, startPoint x: 653, startPoint y: 434, endPoint x: 677, endPoint y: 429, distance: 24.5
click at [667, 432] on span "Спілкування — приємне" at bounding box center [645, 436] width 137 height 12
drag, startPoint x: 823, startPoint y: 330, endPoint x: 816, endPoint y: 372, distance: 42.2
click at [823, 339] on div "Сплатив Пром-оплатою" at bounding box center [852, 332] width 134 height 16
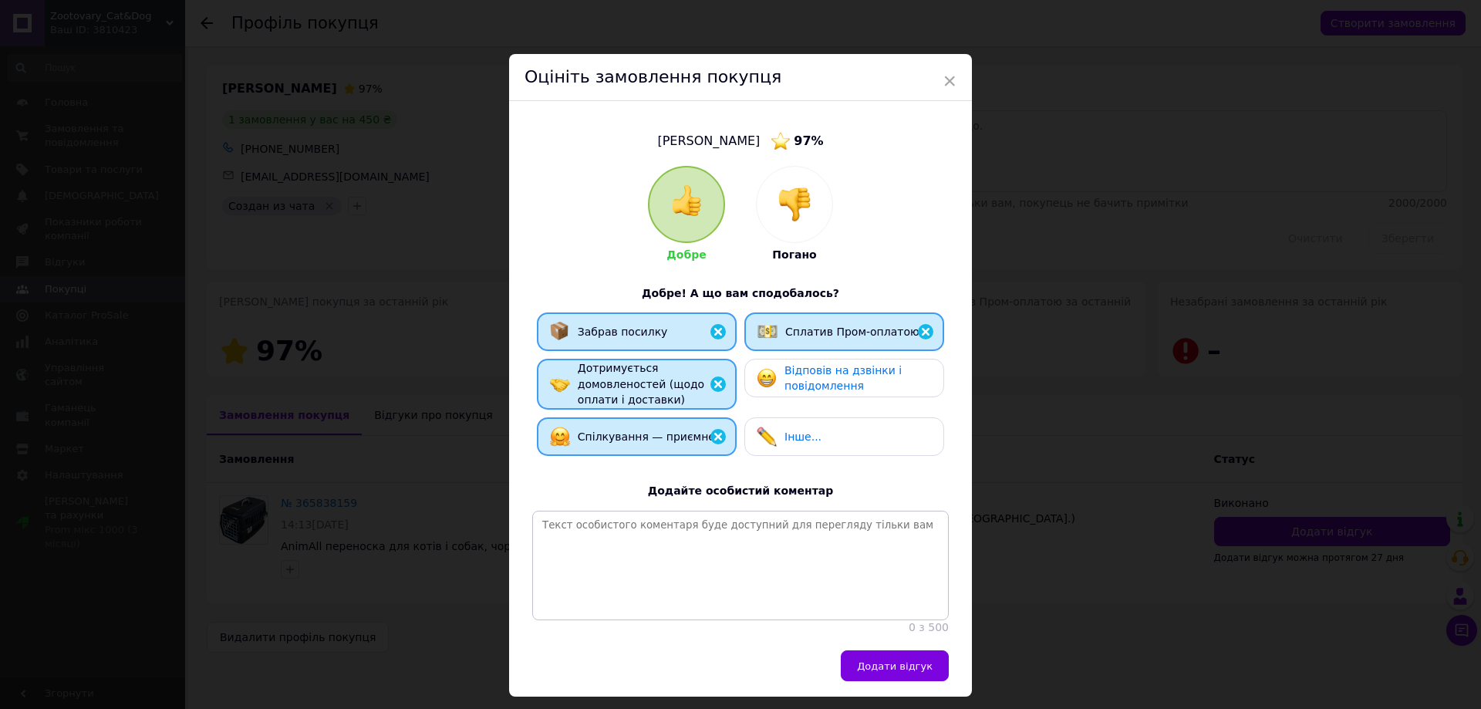
drag, startPoint x: 816, startPoint y: 372, endPoint x: 862, endPoint y: 499, distance: 135.2
click at [817, 377] on span "Відповів на дзвінки і повідомлення" at bounding box center [843, 378] width 117 height 29
drag, startPoint x: 886, startPoint y: 679, endPoint x: 722, endPoint y: 585, distance: 189.4
click at [884, 672] on span "Додати відгук" at bounding box center [895, 666] width 76 height 12
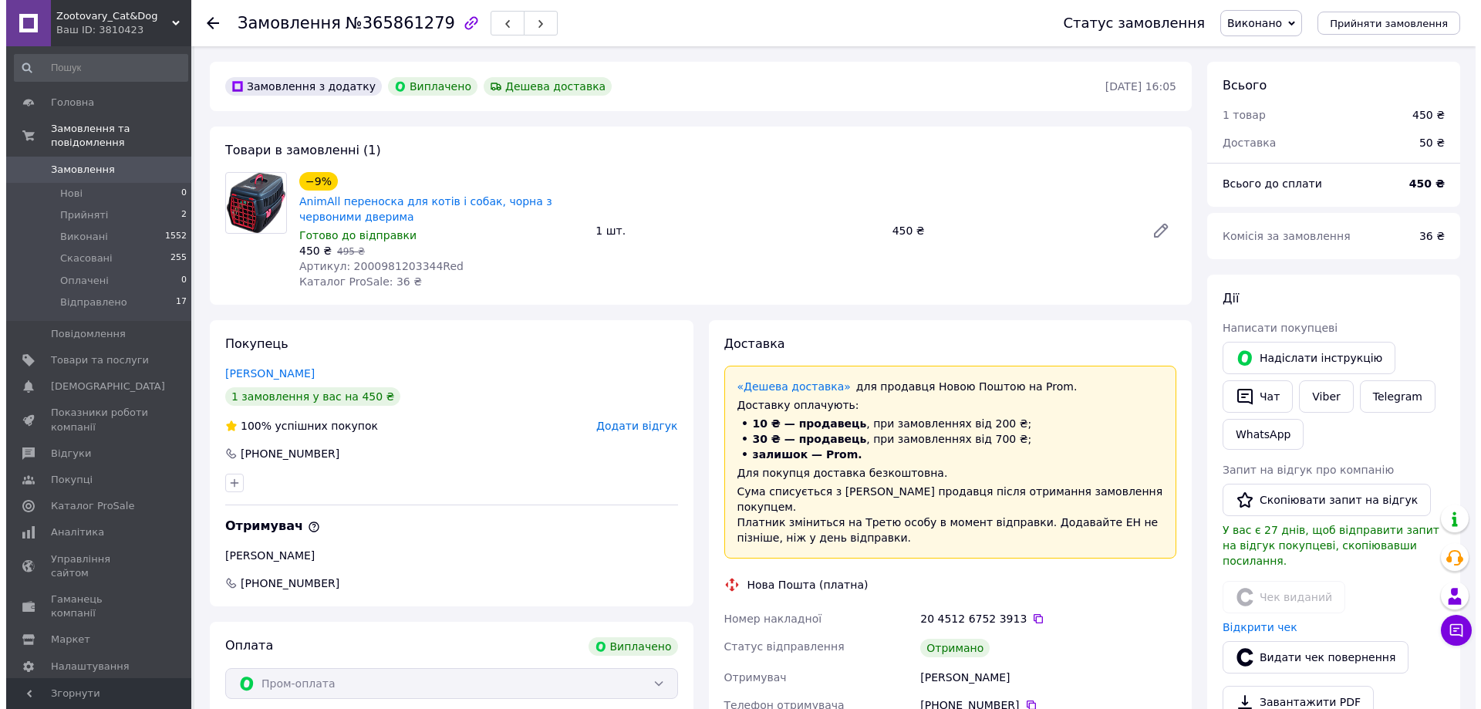
scroll to position [49, 0]
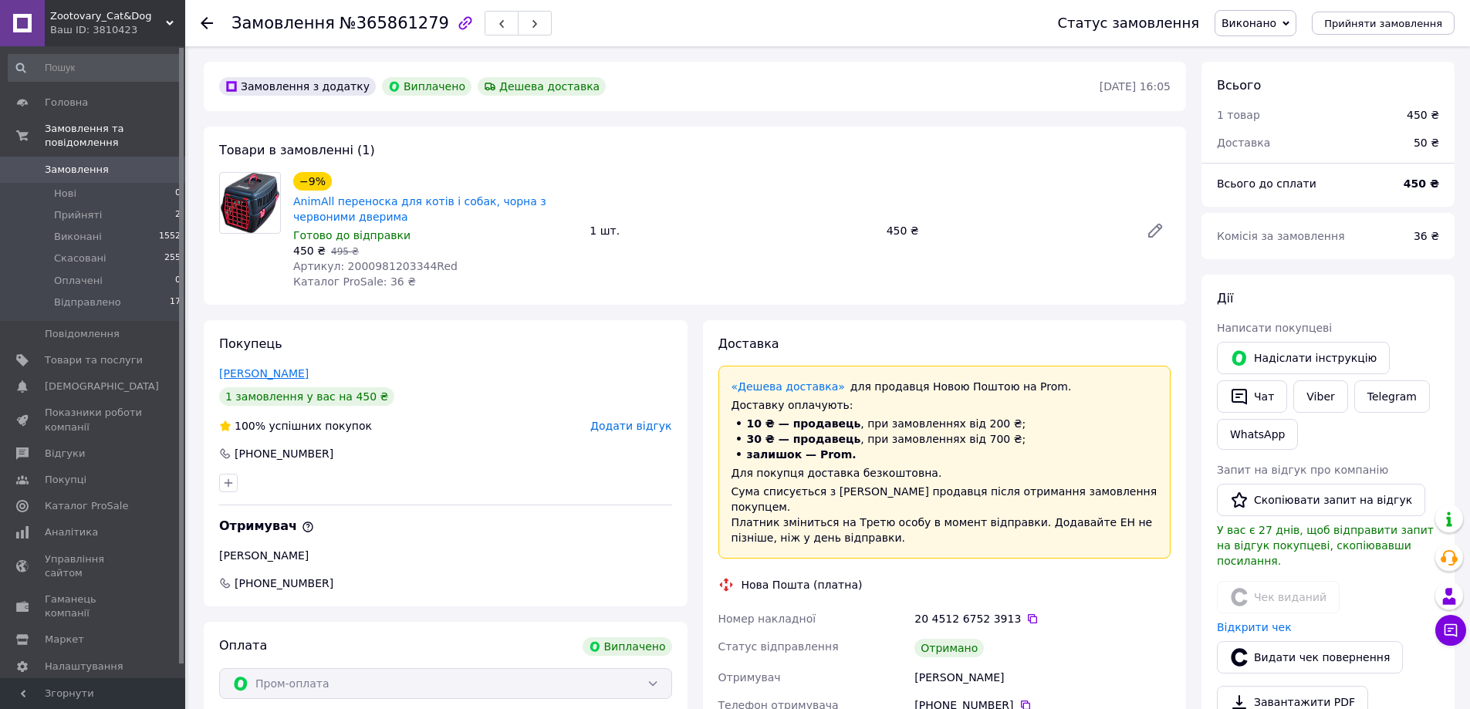
click at [271, 375] on link "[PERSON_NAME]" at bounding box center [263, 373] width 89 height 12
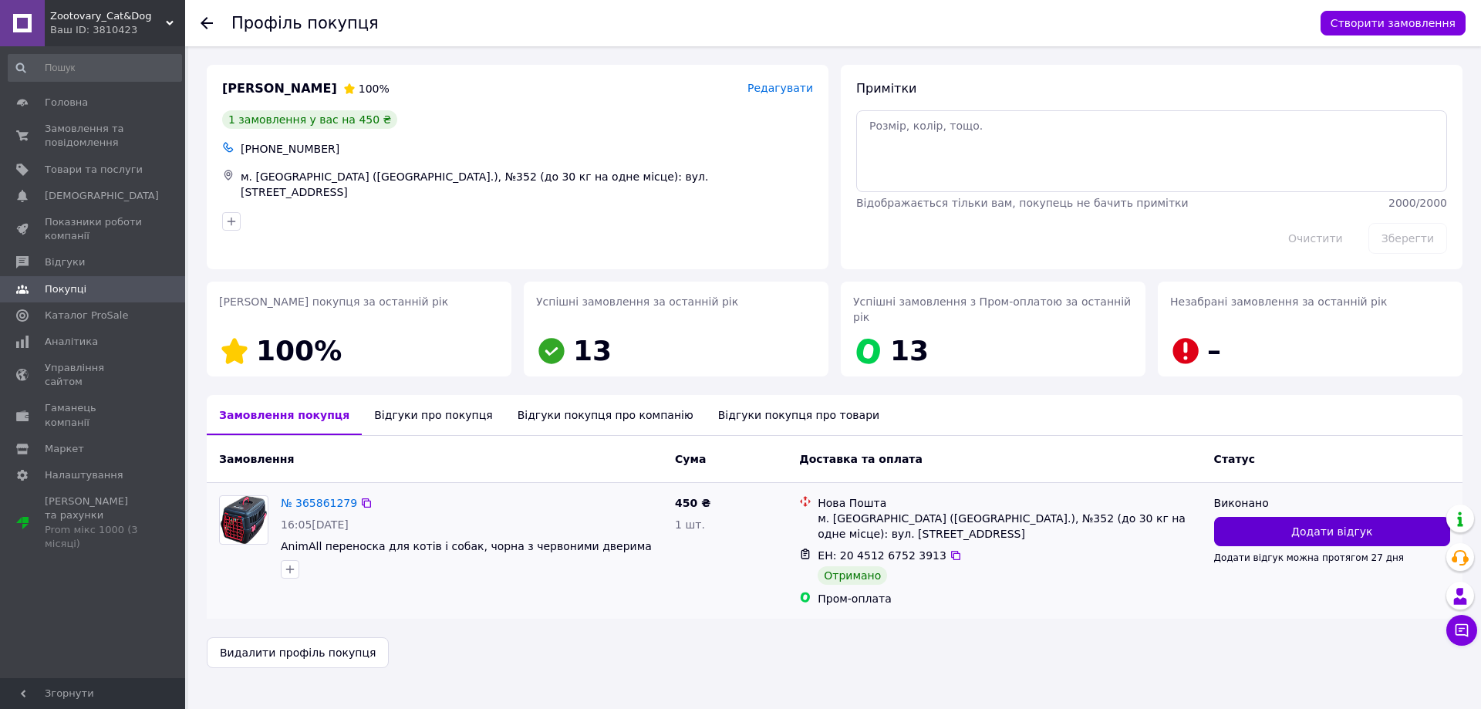
click at [1302, 524] on span "Додати відгук" at bounding box center [1331, 531] width 81 height 15
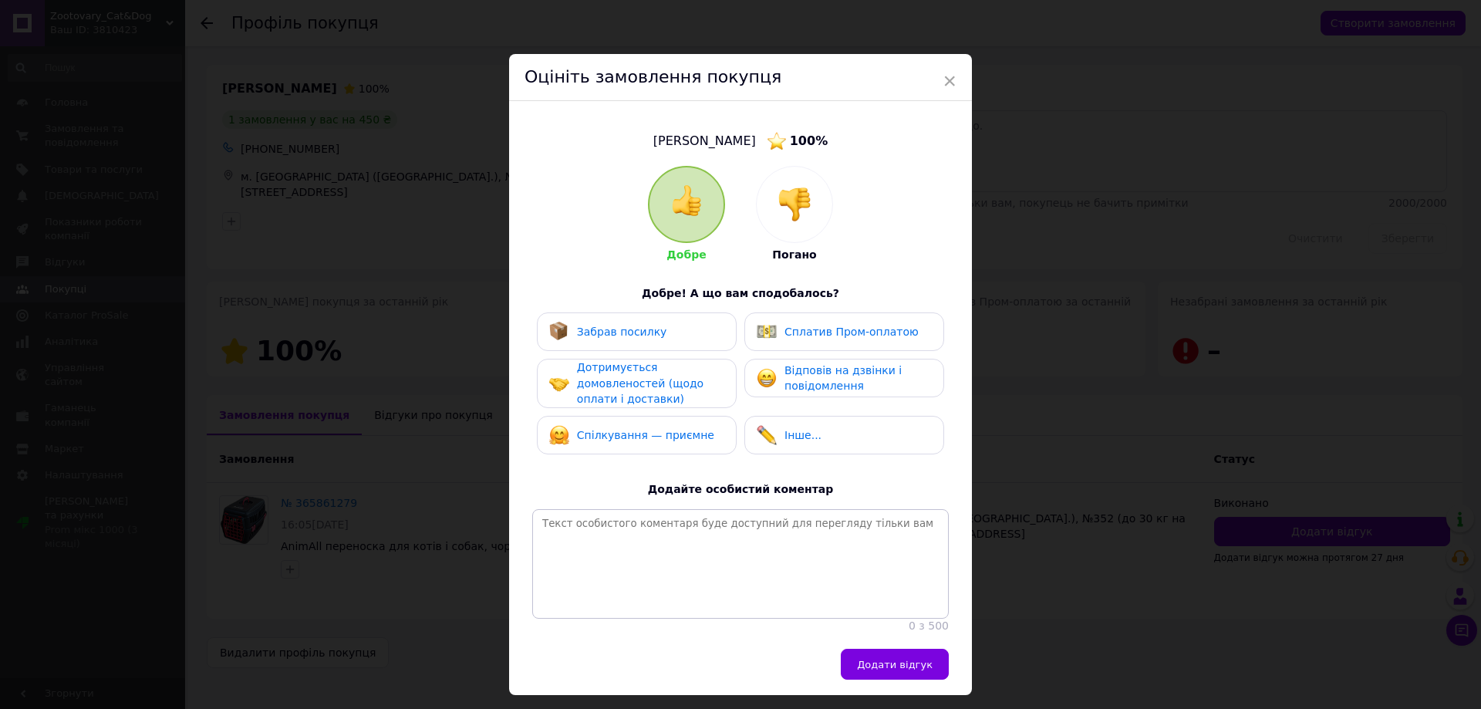
click at [646, 343] on div "Забрав посилку" at bounding box center [637, 331] width 200 height 39
drag, startPoint x: 649, startPoint y: 383, endPoint x: 660, endPoint y: 447, distance: 64.2
click at [650, 391] on span "Дотримується домовленостей (щодо оплати і доставки)" at bounding box center [640, 383] width 127 height 44
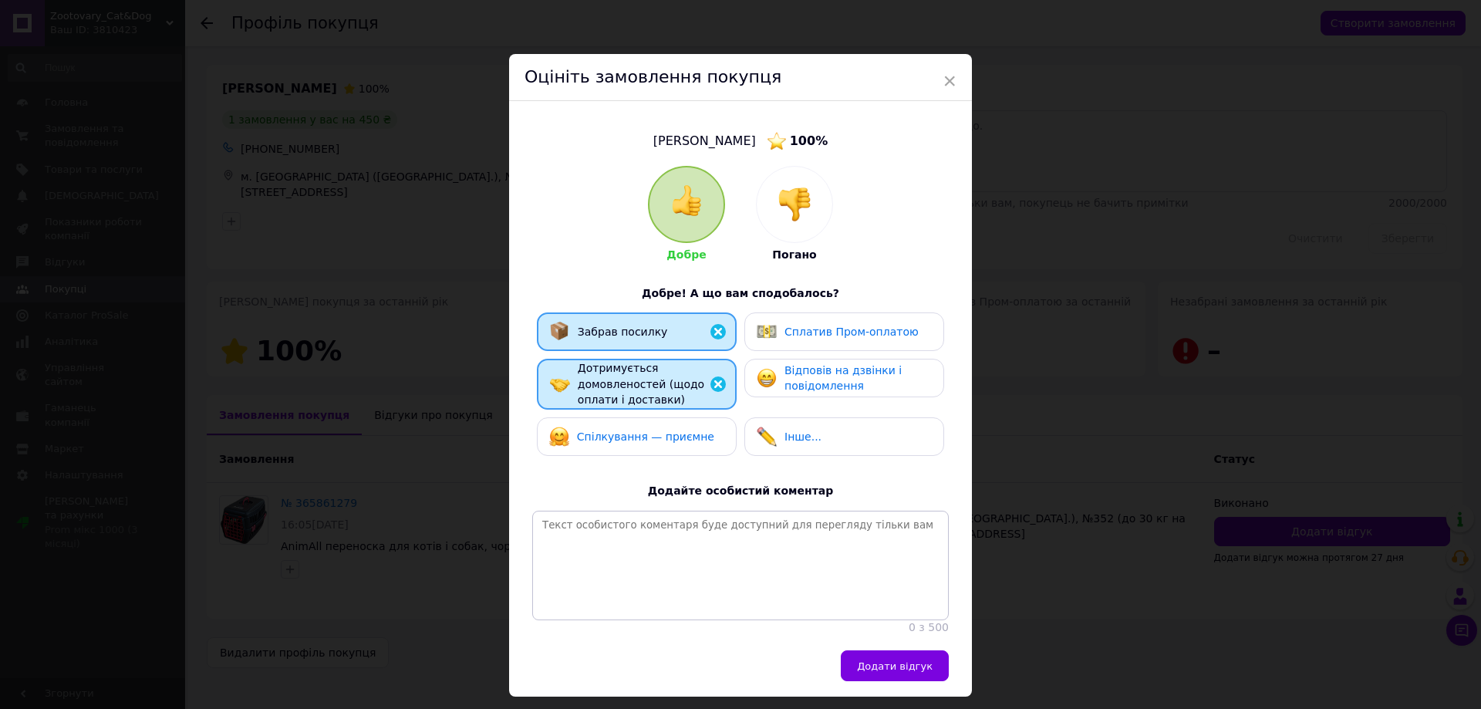
drag, startPoint x: 660, startPoint y: 448, endPoint x: 725, endPoint y: 413, distance: 74.6
click at [662, 444] on div "Спілкування — приємне" at bounding box center [637, 436] width 200 height 39
drag, startPoint x: 809, startPoint y: 341, endPoint x: 815, endPoint y: 365, distance: 24.5
click at [812, 351] on div "Забрав посилку Сплатив Пром-оплатою Дотримується домовленостей (щодо оплати і д…" at bounding box center [740, 387] width 417 height 151
drag, startPoint x: 816, startPoint y: 377, endPoint x: 825, endPoint y: 400, distance: 24.2
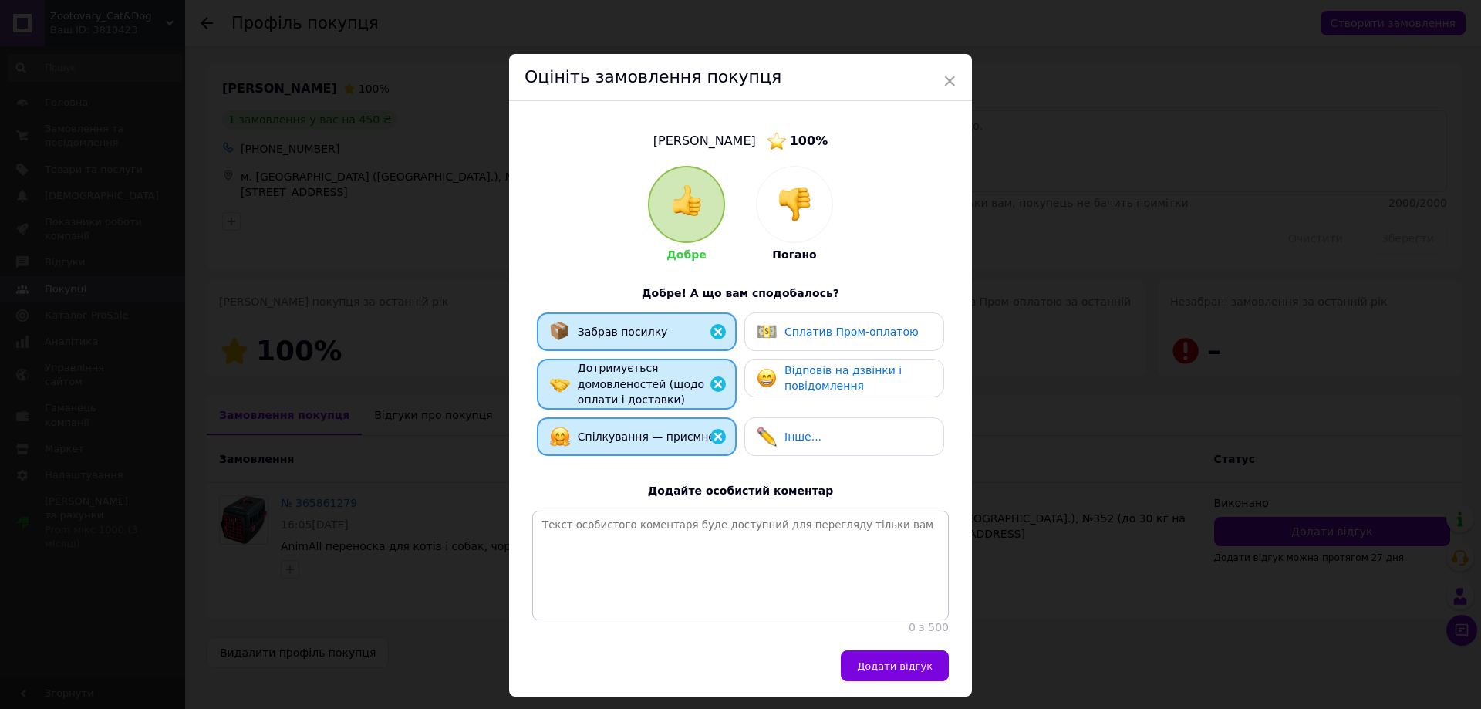
click at [819, 384] on span "Відповів на дзвінки і повідомлення" at bounding box center [843, 378] width 117 height 29
drag, startPoint x: 844, startPoint y: 326, endPoint x: 869, endPoint y: 429, distance: 106.5
click at [846, 329] on span "Сплатив Пром-оплатою" at bounding box center [852, 332] width 134 height 12
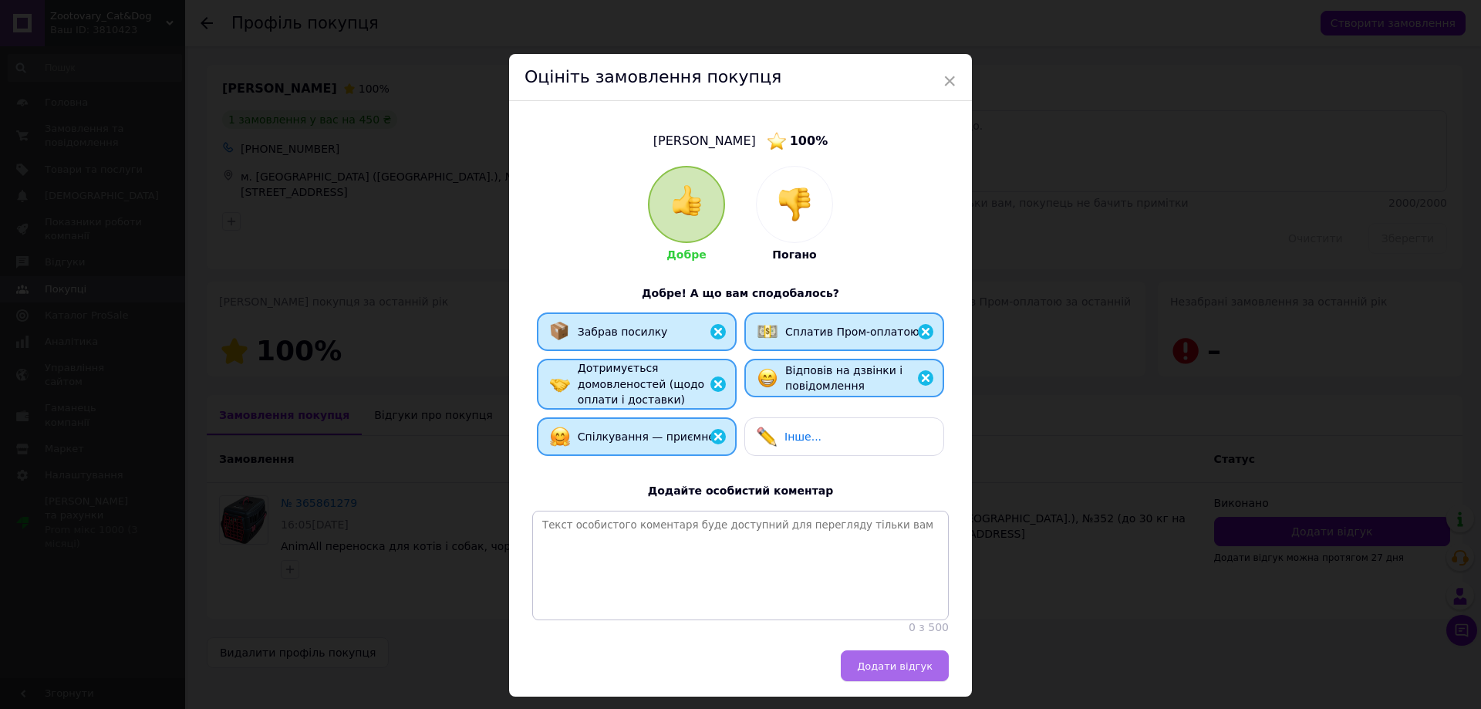
click at [899, 672] on span "Додати відгук" at bounding box center [895, 666] width 76 height 12
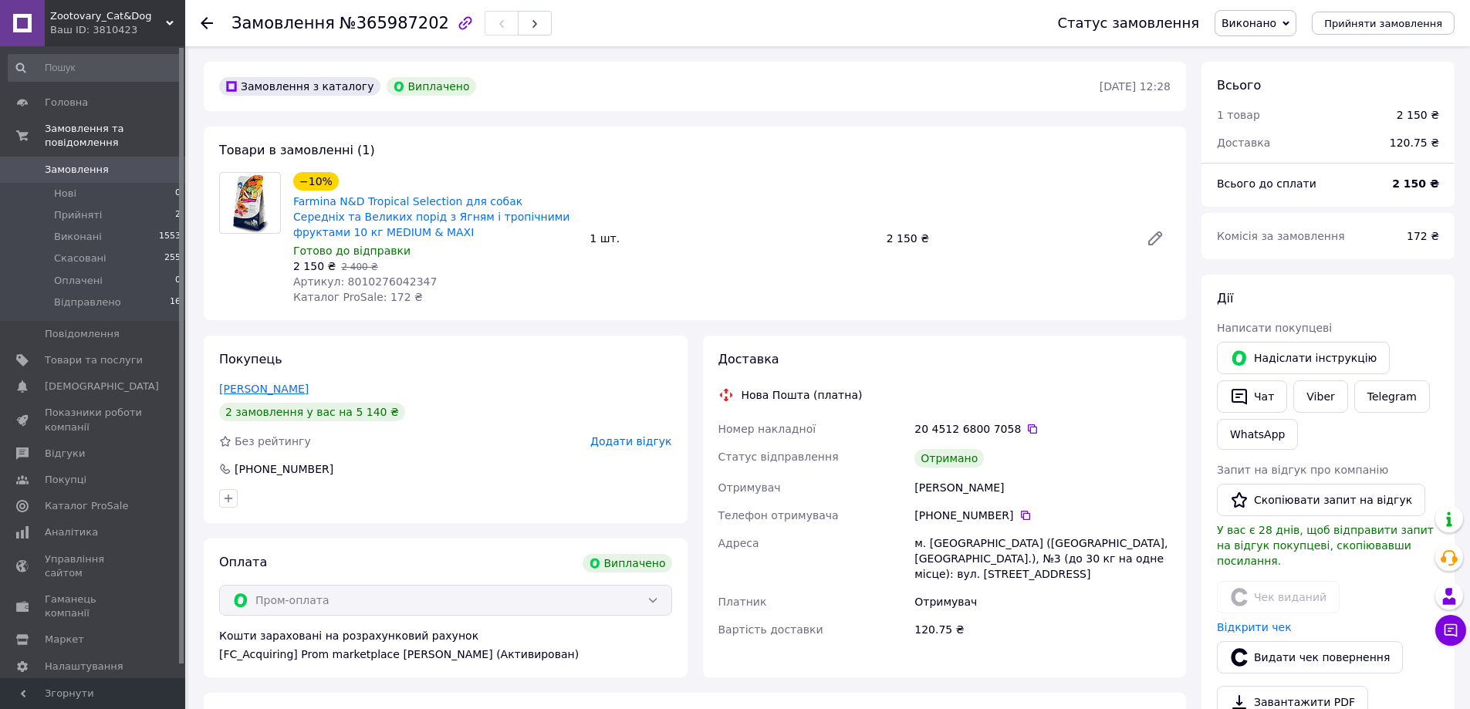
click at [292, 389] on link "[PERSON_NAME]" at bounding box center [263, 389] width 89 height 12
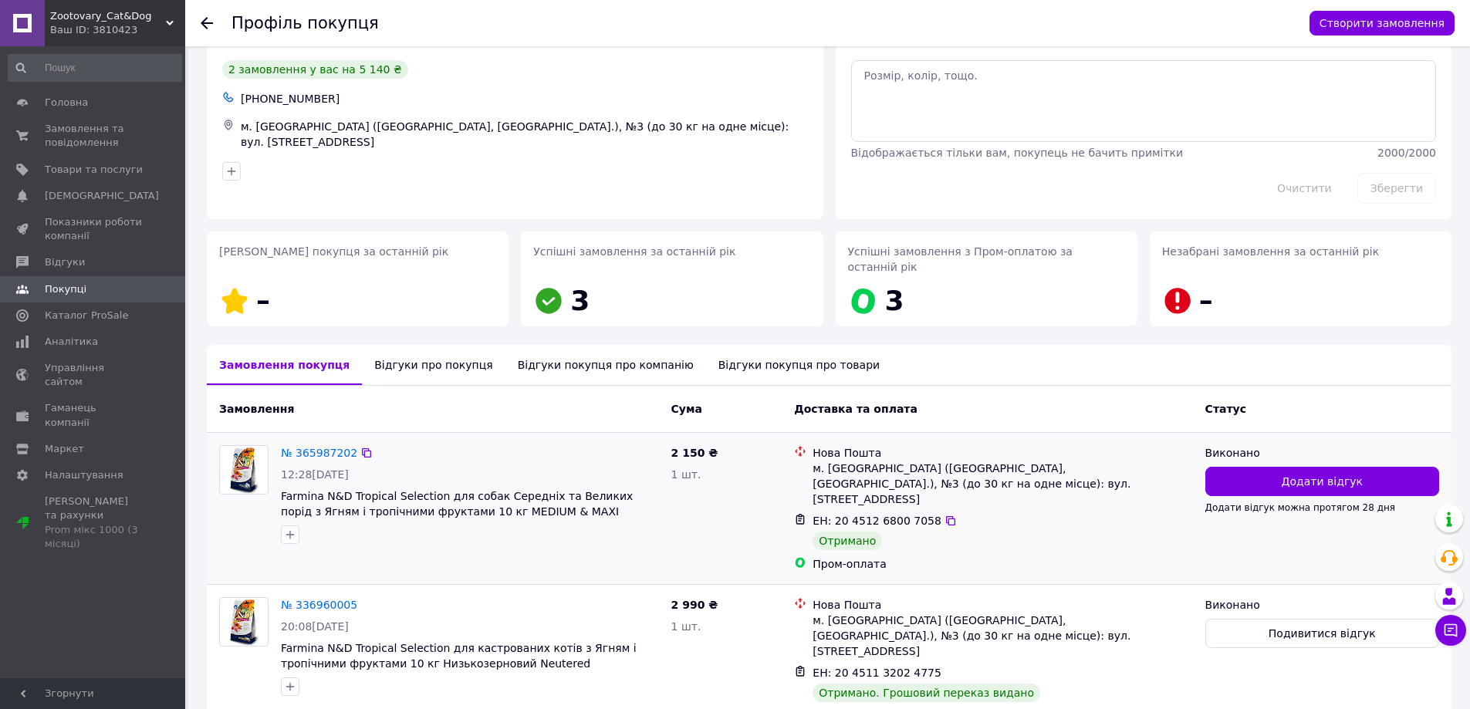
scroll to position [77, 0]
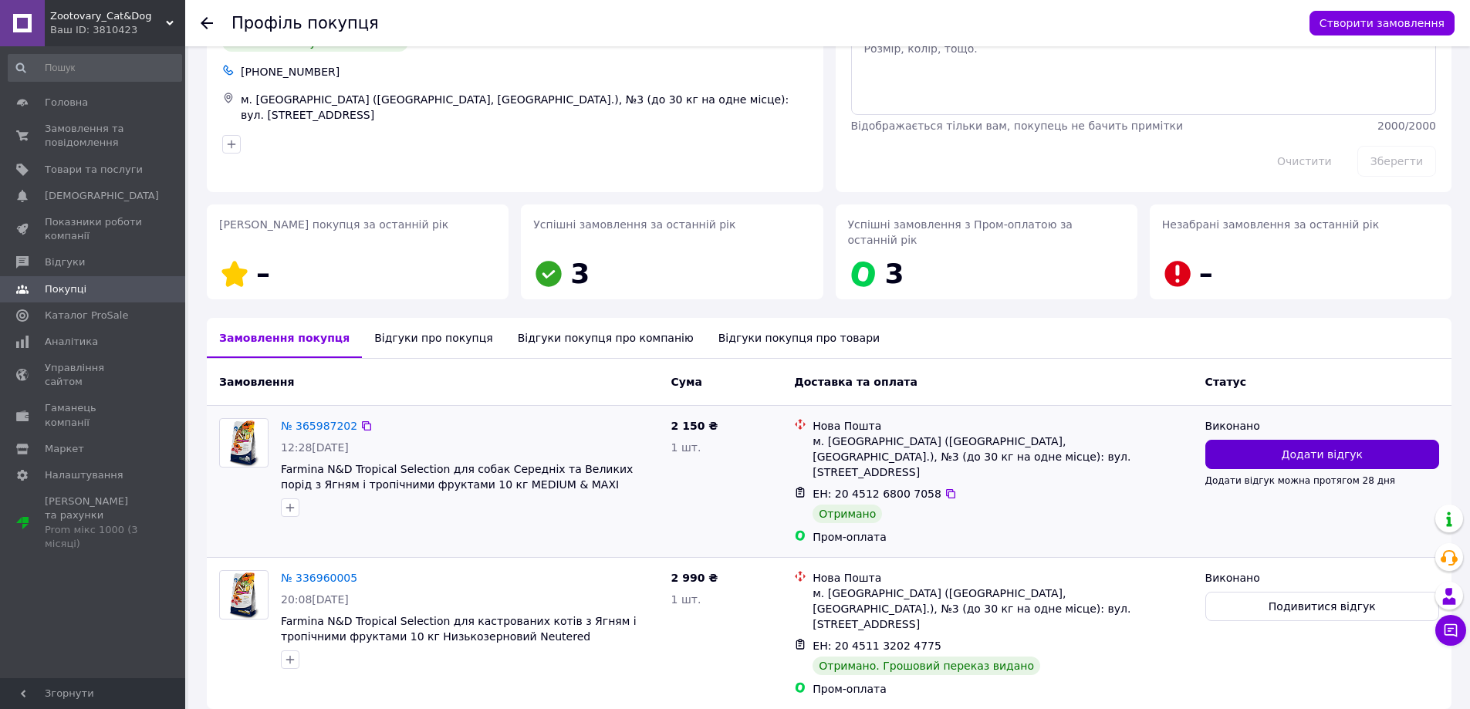
click at [1282, 440] on button "Додати відгук" at bounding box center [1322, 454] width 234 height 29
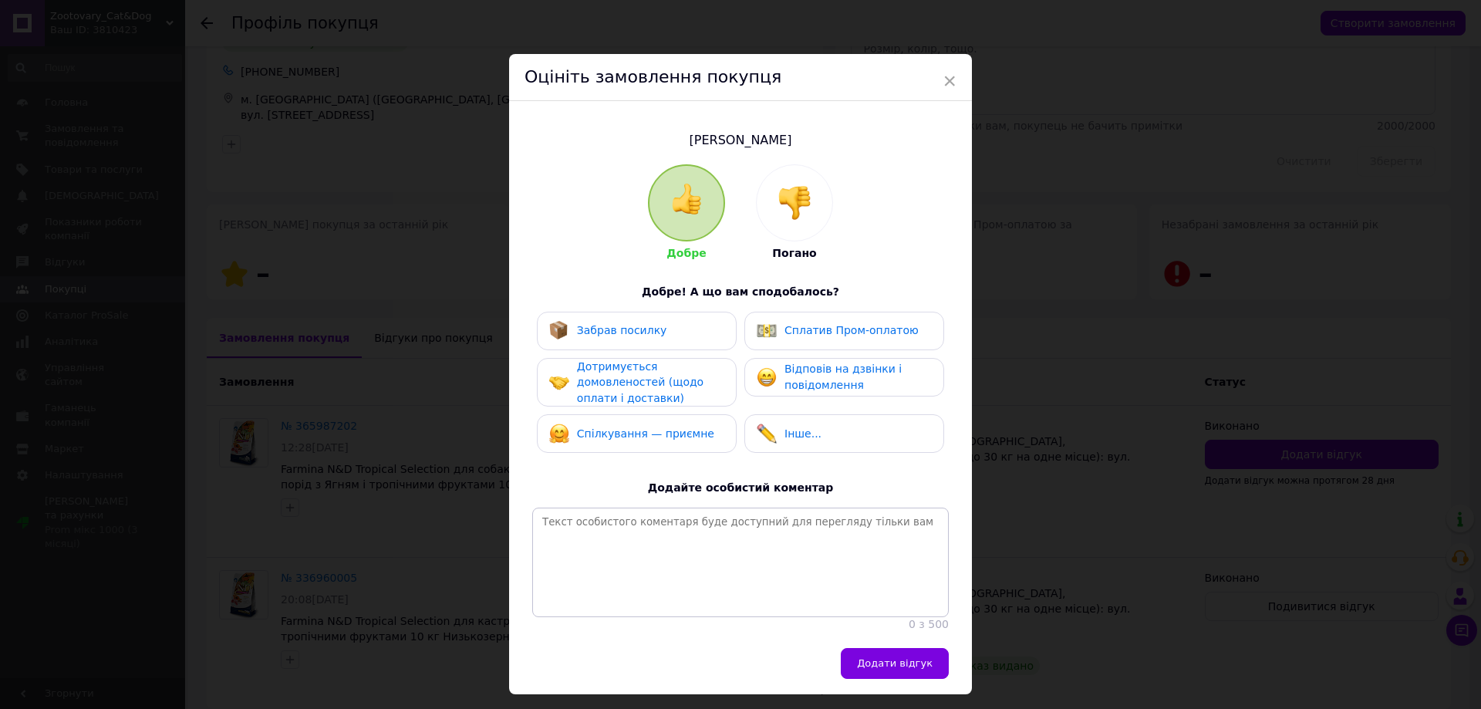
drag, startPoint x: 646, startPoint y: 322, endPoint x: 652, endPoint y: 362, distance: 40.6
click at [646, 324] on div "Забрав посилку" at bounding box center [608, 331] width 118 height 20
drag, startPoint x: 652, startPoint y: 363, endPoint x: 656, endPoint y: 391, distance: 28.8
click at [653, 368] on div "Дотримується домовленостей (щодо оплати і доставки)" at bounding box center [650, 383] width 147 height 48
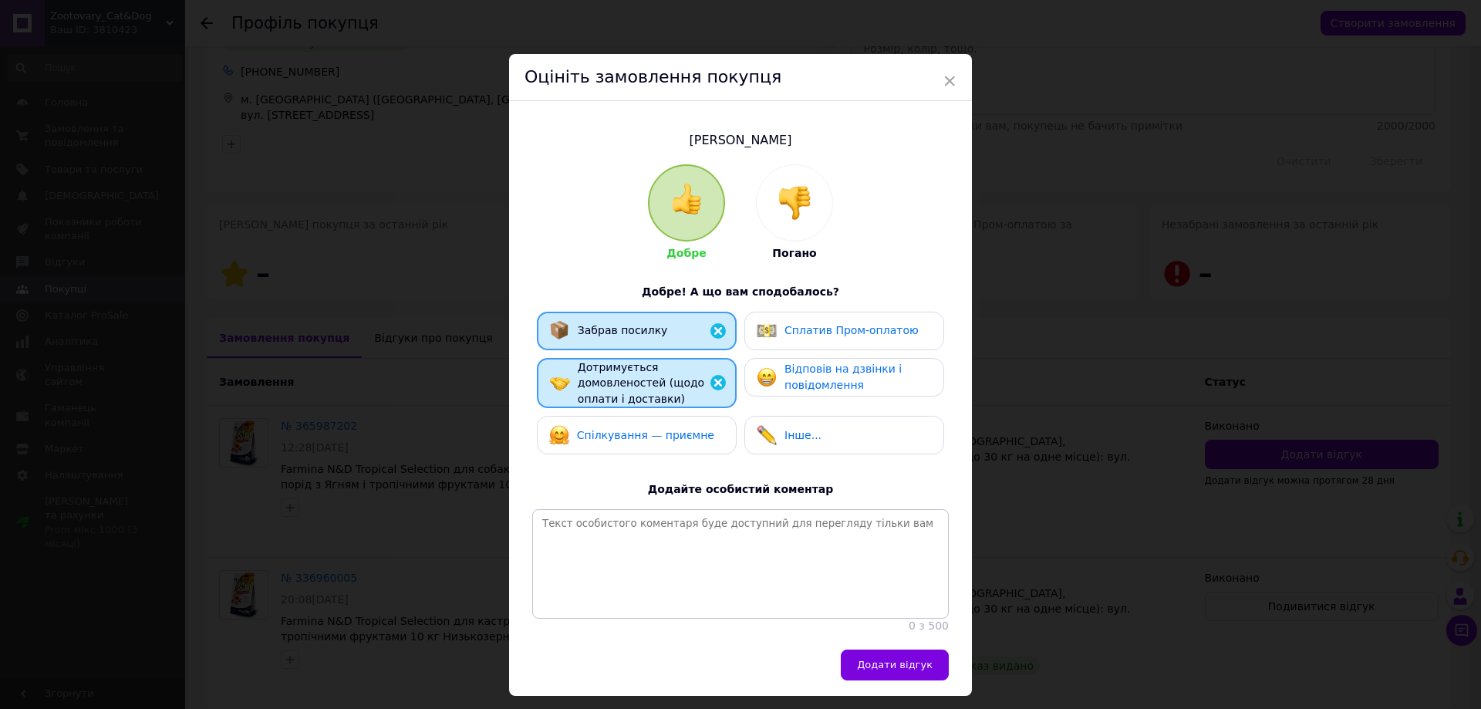
drag, startPoint x: 650, startPoint y: 424, endPoint x: 793, endPoint y: 370, distance: 152.3
click at [650, 425] on div "Спілкування — приємне" at bounding box center [631, 435] width 165 height 20
drag, startPoint x: 812, startPoint y: 336, endPoint x: 815, endPoint y: 363, distance: 28.0
click at [812, 335] on span "Сплатив Пром-оплатою" at bounding box center [852, 330] width 134 height 12
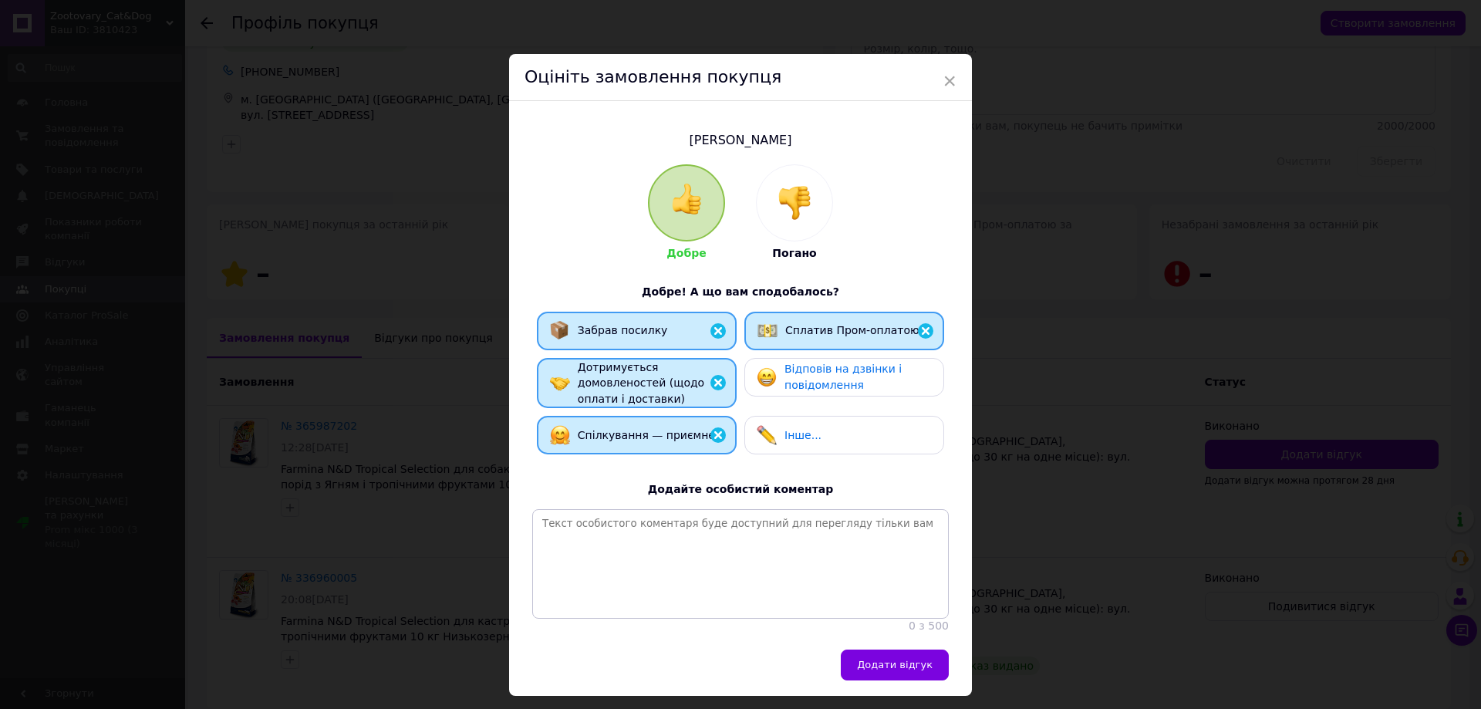
drag, startPoint x: 815, startPoint y: 373, endPoint x: 840, endPoint y: 437, distance: 68.6
click at [815, 375] on span "Відповів на дзвінки і повідомлення" at bounding box center [843, 377] width 117 height 29
drag, startPoint x: 896, startPoint y: 671, endPoint x: 856, endPoint y: 674, distance: 39.5
click at [895, 670] on span "Додати відгук" at bounding box center [895, 665] width 76 height 12
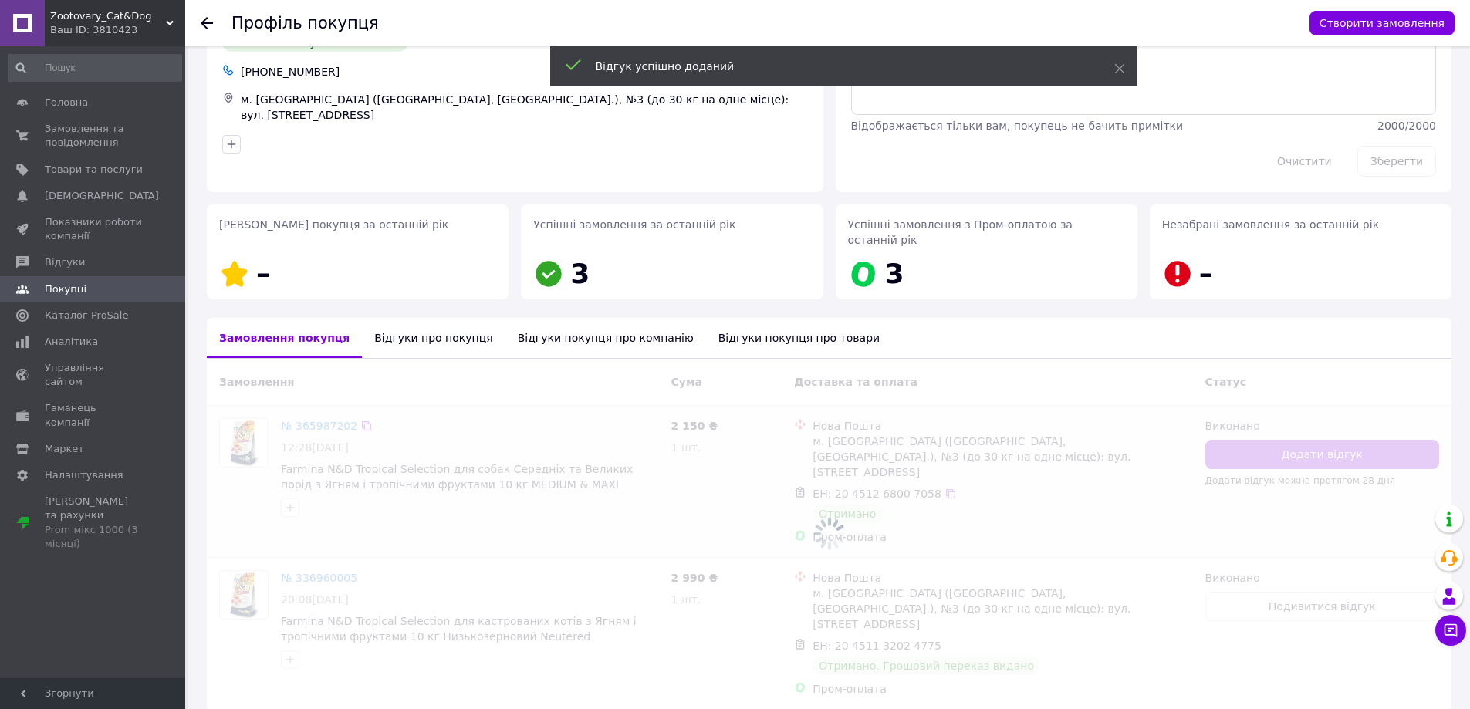
scroll to position [99, 0]
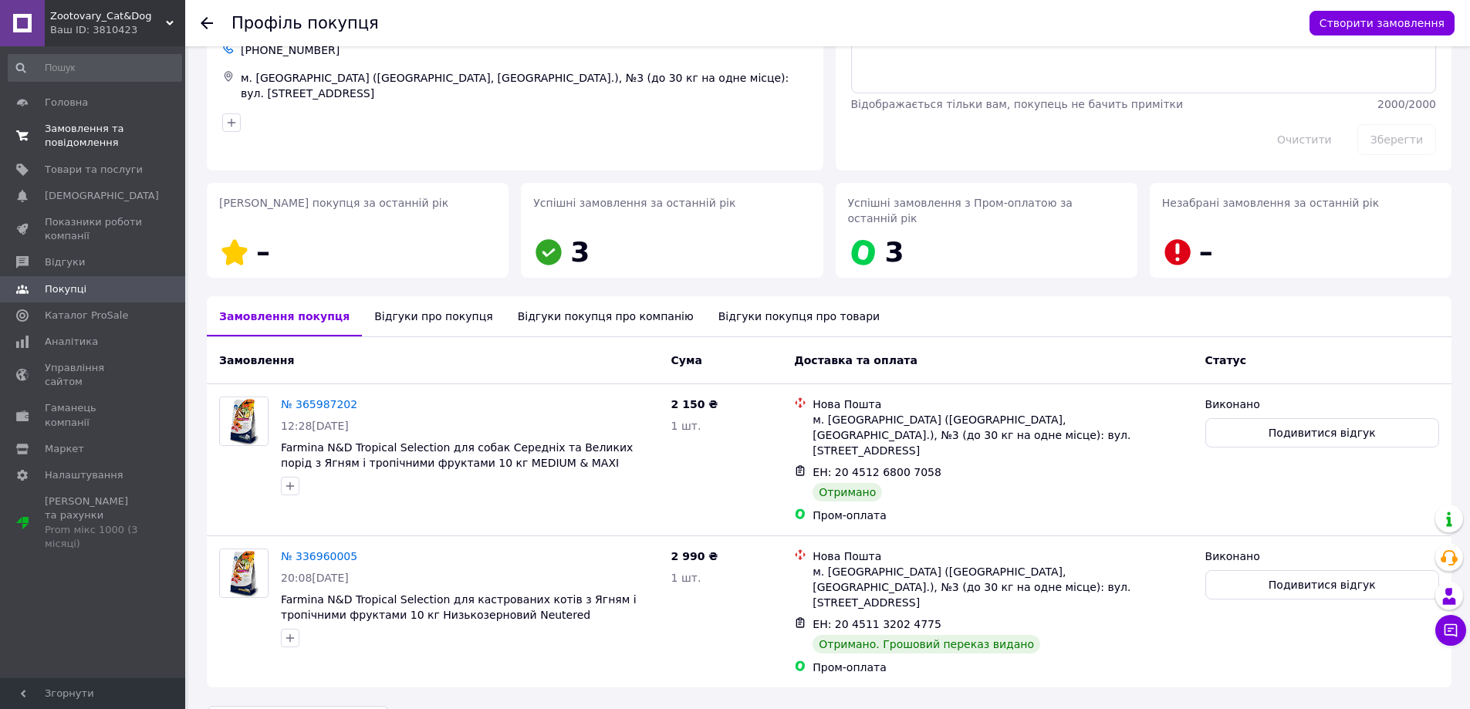
click at [79, 131] on span "Замовлення та повідомлення" at bounding box center [94, 136] width 98 height 28
